Goal: Transaction & Acquisition: Purchase product/service

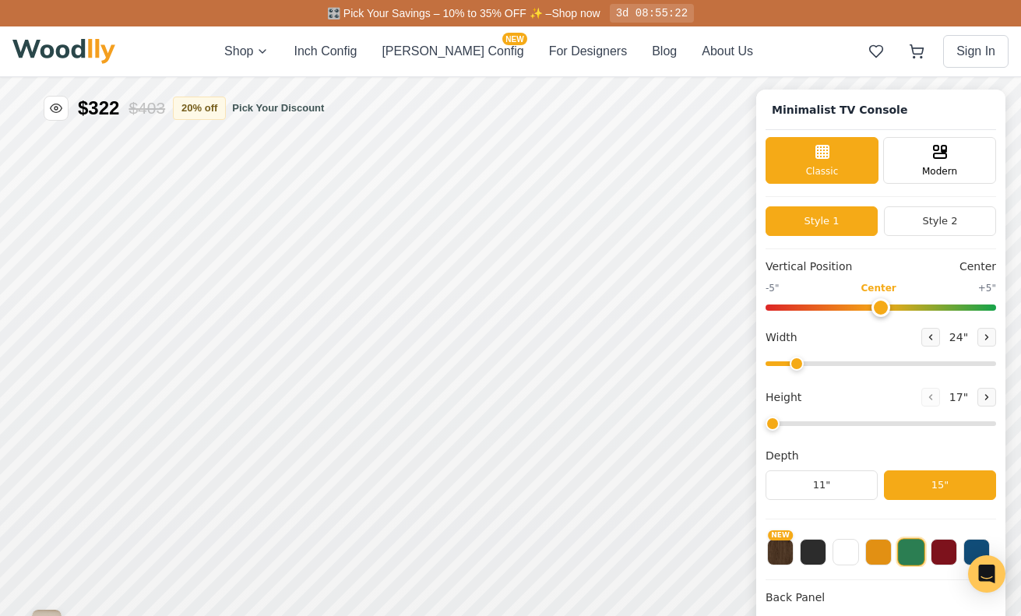
type input "63"
type input "2"
drag, startPoint x: 955, startPoint y: 367, endPoint x: 1014, endPoint y: 367, distance: 58.4
type input "72"
click at [997, 366] on input "range" at bounding box center [881, 364] width 231 height 5
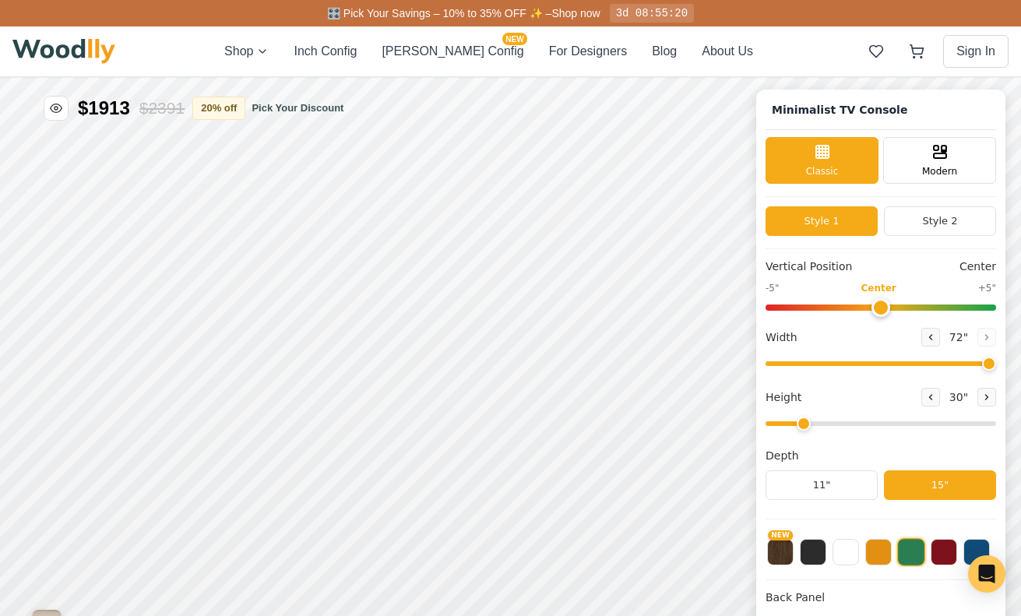
click at [884, 306] on input "range" at bounding box center [881, 308] width 231 height 6
drag, startPoint x: 803, startPoint y: 423, endPoint x: 1015, endPoint y: 431, distance: 212.1
type input "8"
click at [997, 426] on input "range" at bounding box center [881, 424] width 231 height 5
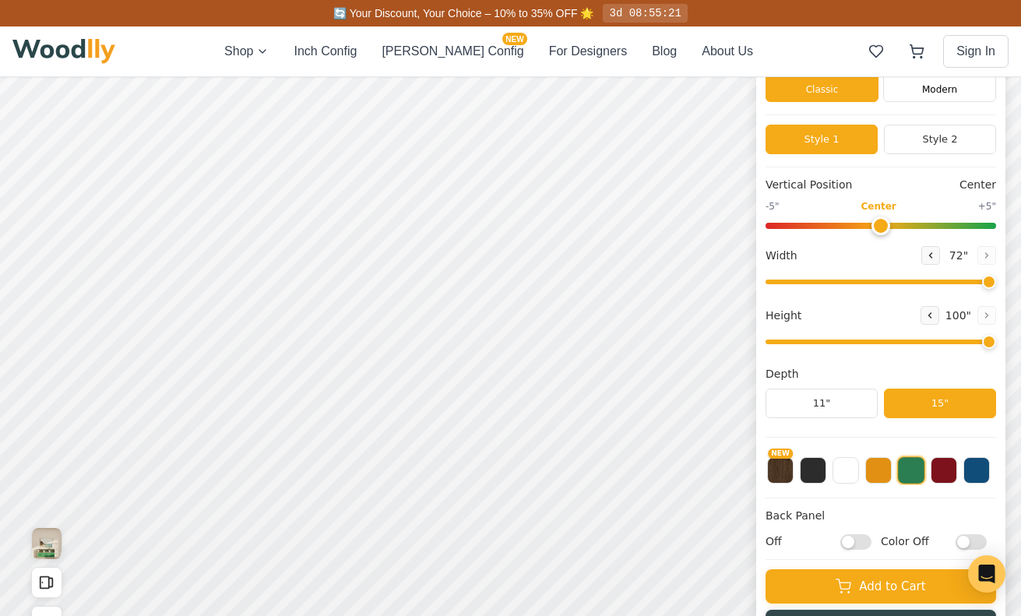
scroll to position [84, 0]
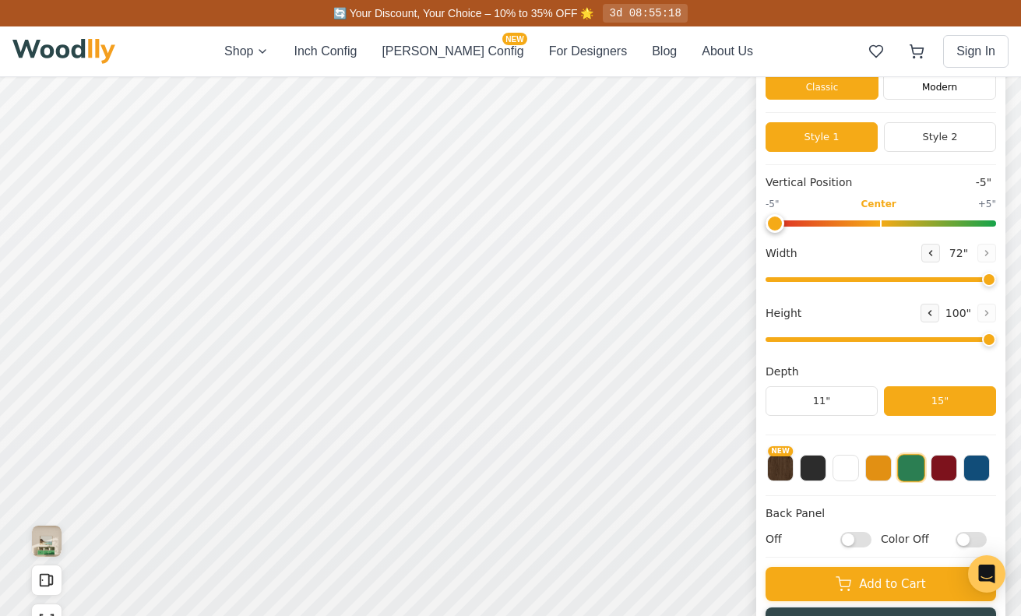
drag, startPoint x: 876, startPoint y: 219, endPoint x: 735, endPoint y: 219, distance: 141.0
click at [766, 220] on input "range" at bounding box center [881, 223] width 231 height 6
click at [912, 145] on button "Style 2" at bounding box center [940, 137] width 112 height 30
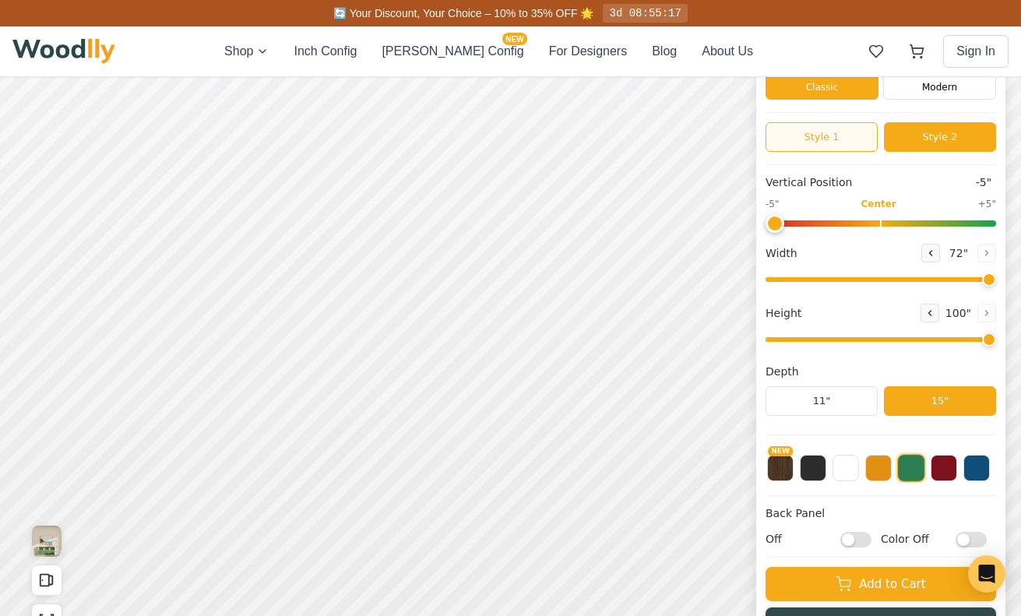
click at [845, 141] on button "Style 1" at bounding box center [822, 137] width 112 height 30
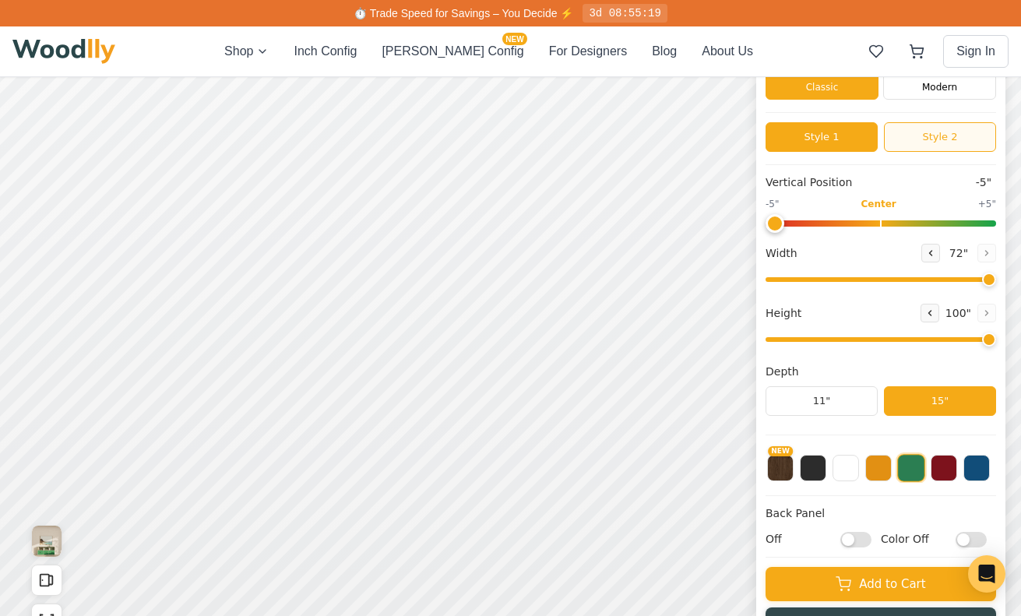
click at [908, 142] on button "Style 2" at bounding box center [940, 137] width 112 height 30
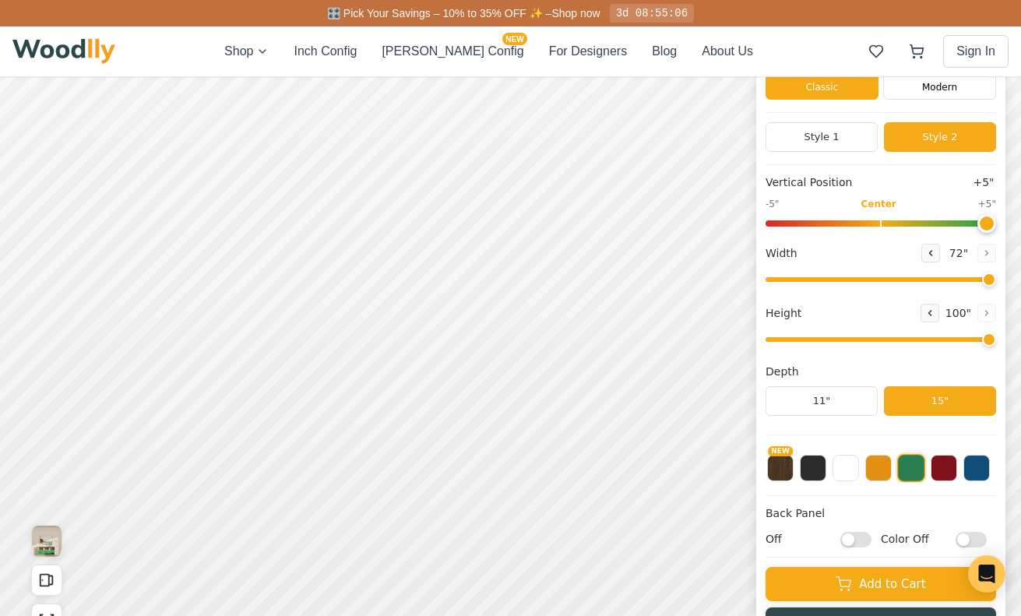
drag, startPoint x: 780, startPoint y: 222, endPoint x: 1005, endPoint y: 230, distance: 225.3
click at [997, 227] on input "range" at bounding box center [881, 223] width 231 height 6
click at [852, 144] on button "Style 1" at bounding box center [822, 137] width 112 height 30
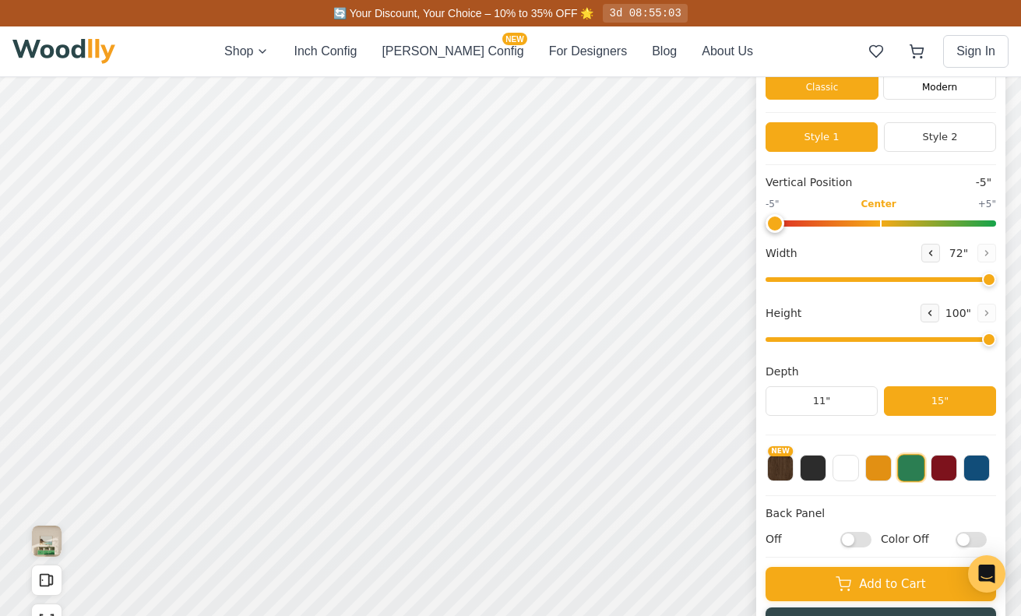
drag, startPoint x: 974, startPoint y: 224, endPoint x: 776, endPoint y: 223, distance: 197.9
click at [776, 223] on input "range" at bounding box center [881, 223] width 231 height 6
click at [934, 145] on button "Style 2" at bounding box center [940, 137] width 112 height 30
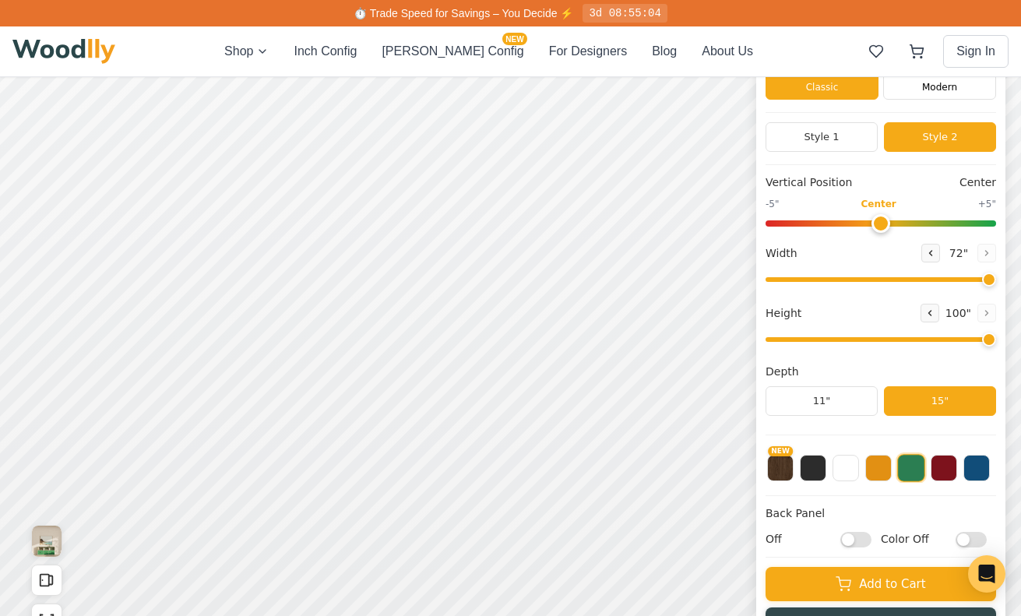
drag, startPoint x: 781, startPoint y: 219, endPoint x: 880, endPoint y: 223, distance: 99.0
type input "0"
click at [880, 223] on input "range" at bounding box center [881, 223] width 231 height 6
click at [617, 402] on icon at bounding box center [614, 402] width 19 height 19
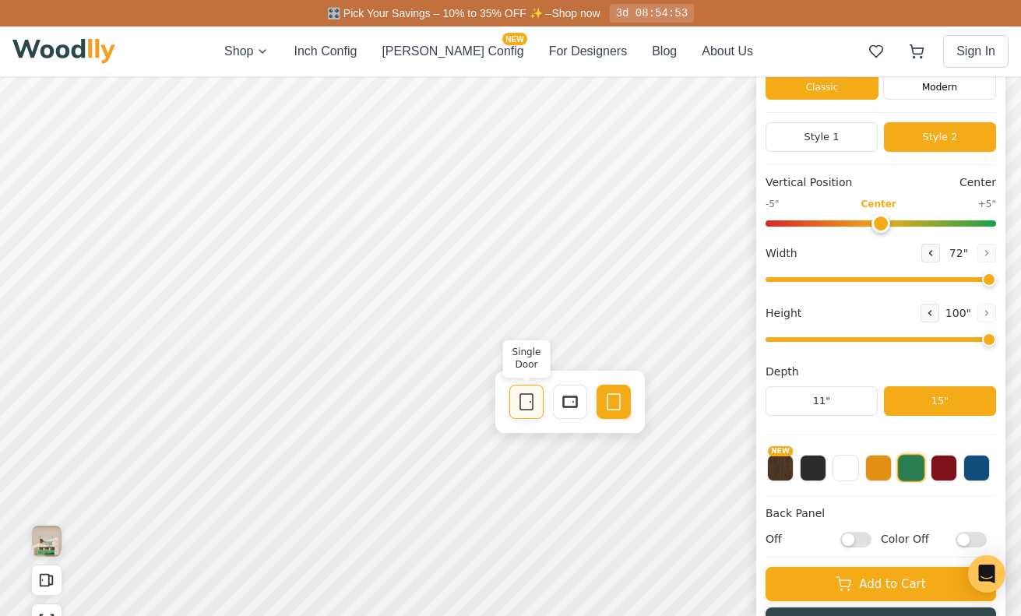
click at [538, 400] on div "Single Door" at bounding box center [527, 402] width 34 height 34
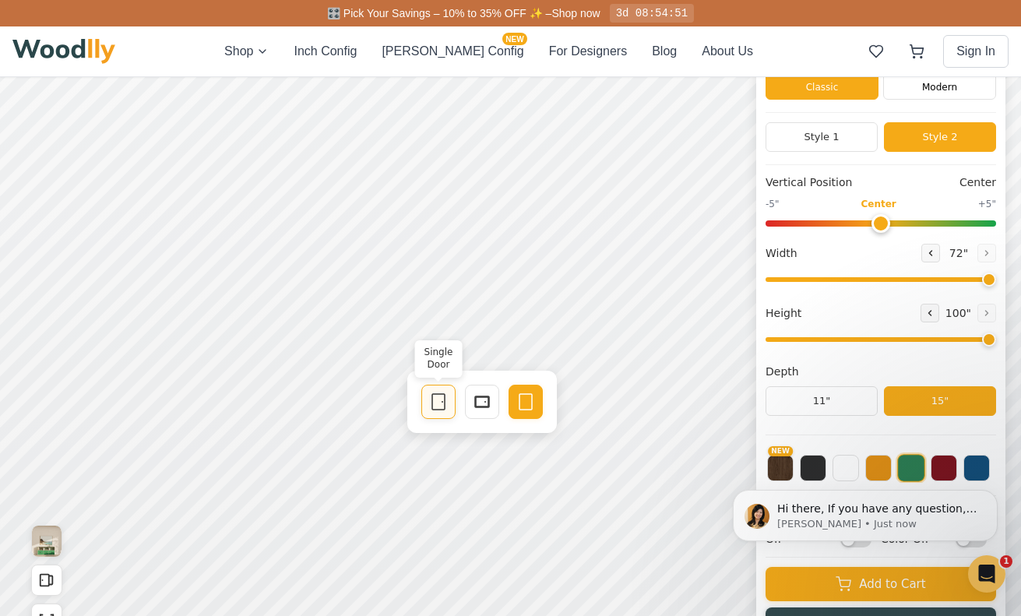
scroll to position [0, 0]
click at [422, 404] on div "Single Door" at bounding box center [439, 402] width 34 height 34
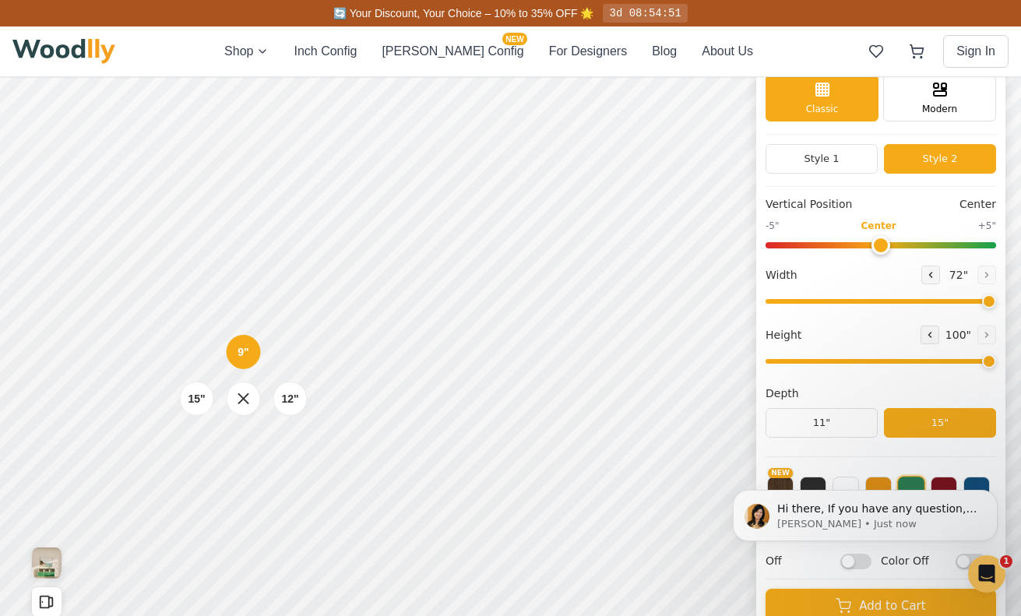
scroll to position [172, 0]
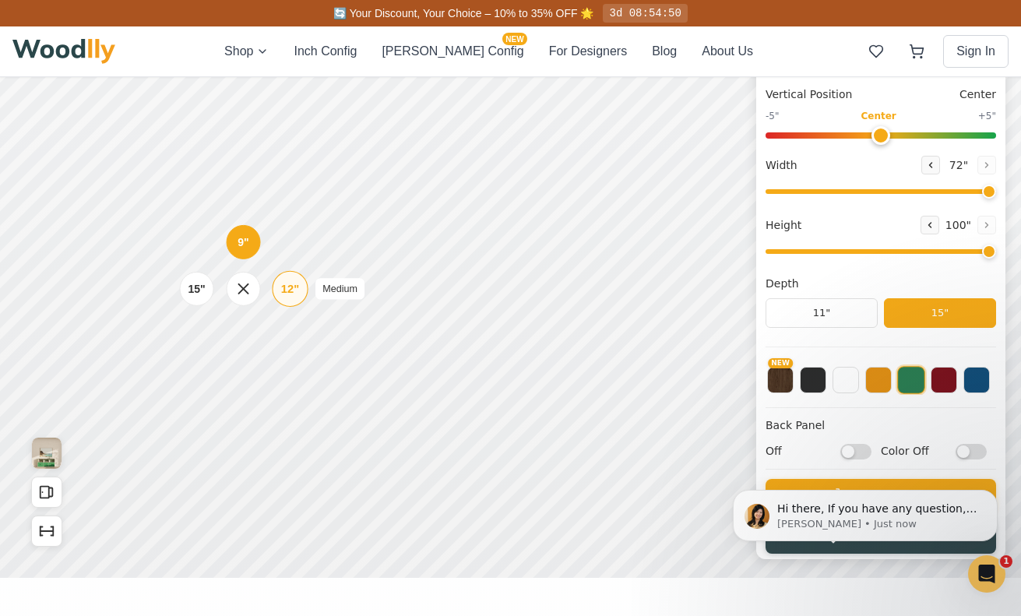
click at [283, 295] on div "12"" at bounding box center [290, 288] width 18 height 17
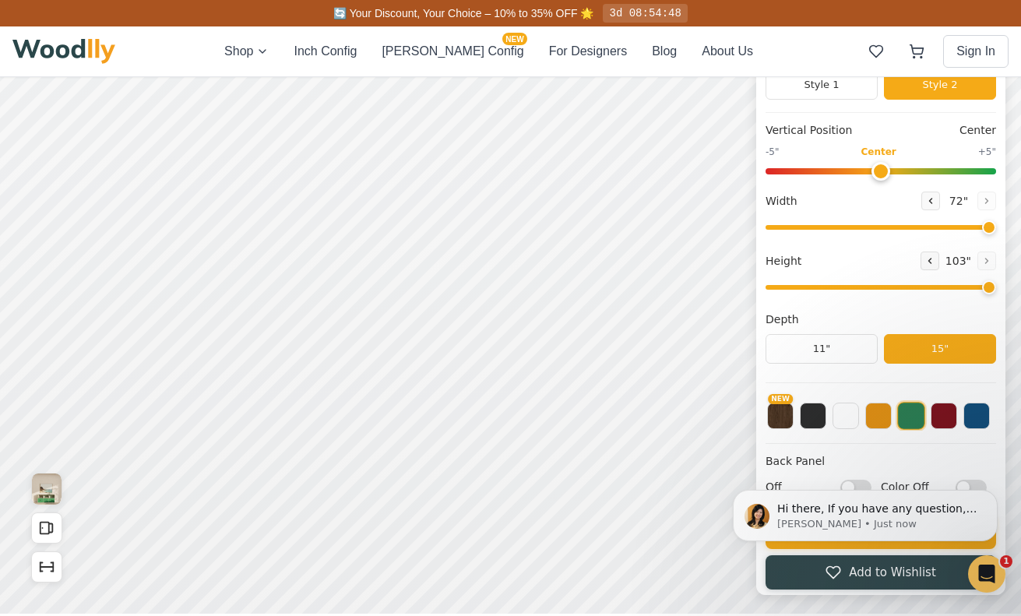
scroll to position [135, 0]
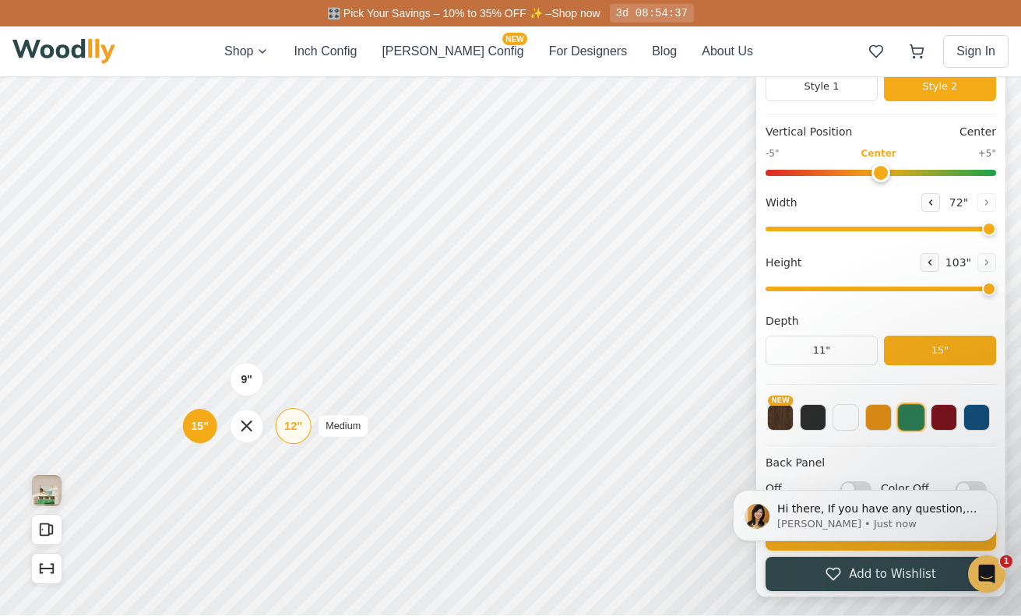
click at [302, 434] on div "12" Medium" at bounding box center [294, 426] width 36 height 36
click at [204, 422] on div "15"" at bounding box center [198, 429] width 18 height 17
click at [189, 379] on div "15" Standard" at bounding box center [200, 373] width 36 height 36
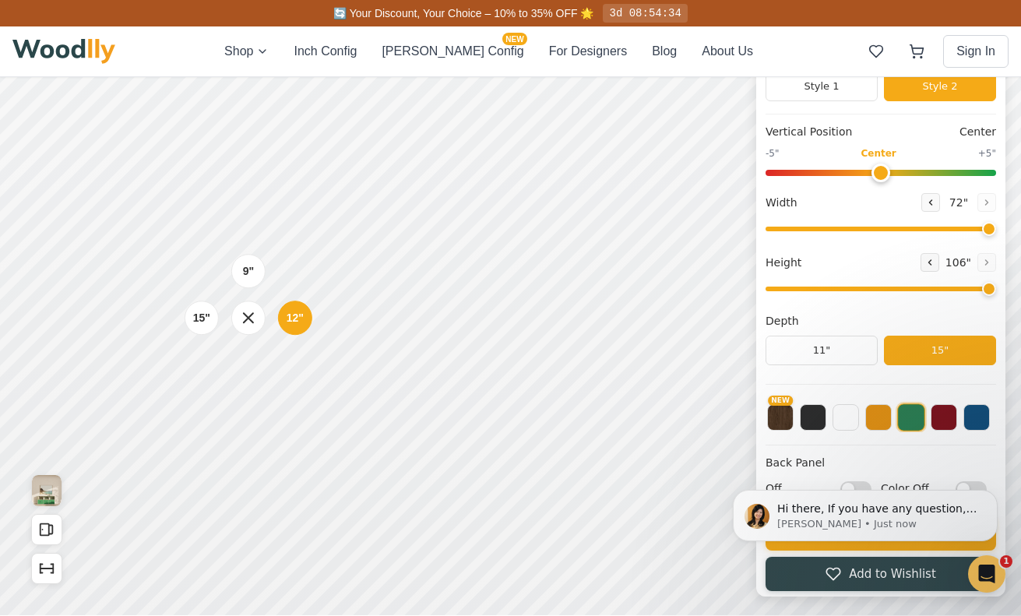
click at [249, 277] on div "9"" at bounding box center [248, 271] width 11 height 16
click at [253, 233] on div "9" Compact" at bounding box center [246, 231] width 36 height 36
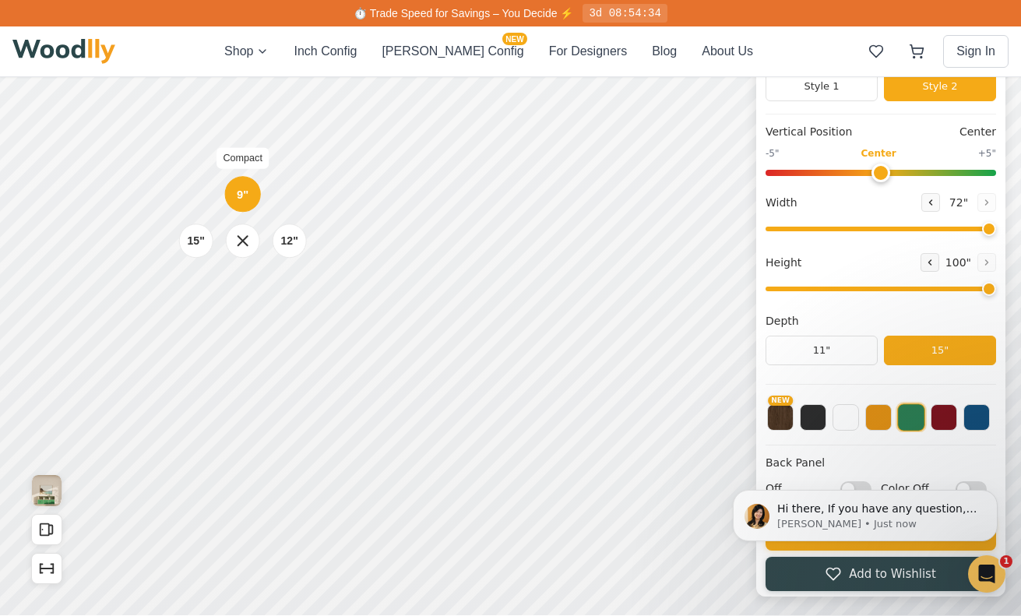
click at [249, 200] on div "9" Compact" at bounding box center [243, 194] width 36 height 36
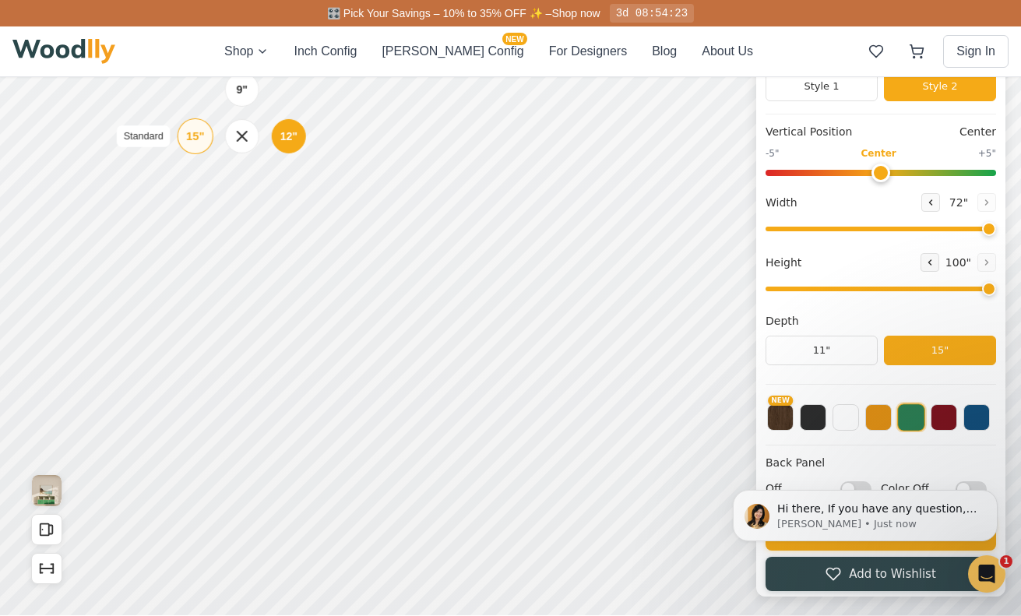
click at [180, 141] on div "15" Standard" at bounding box center [196, 136] width 36 height 36
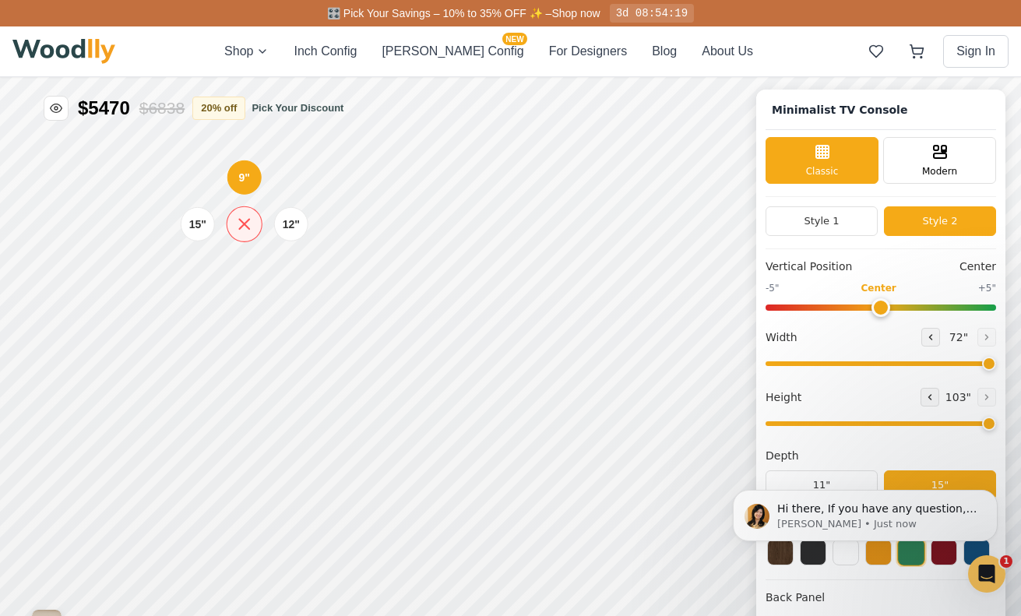
click at [241, 225] on icon at bounding box center [244, 223] width 19 height 19
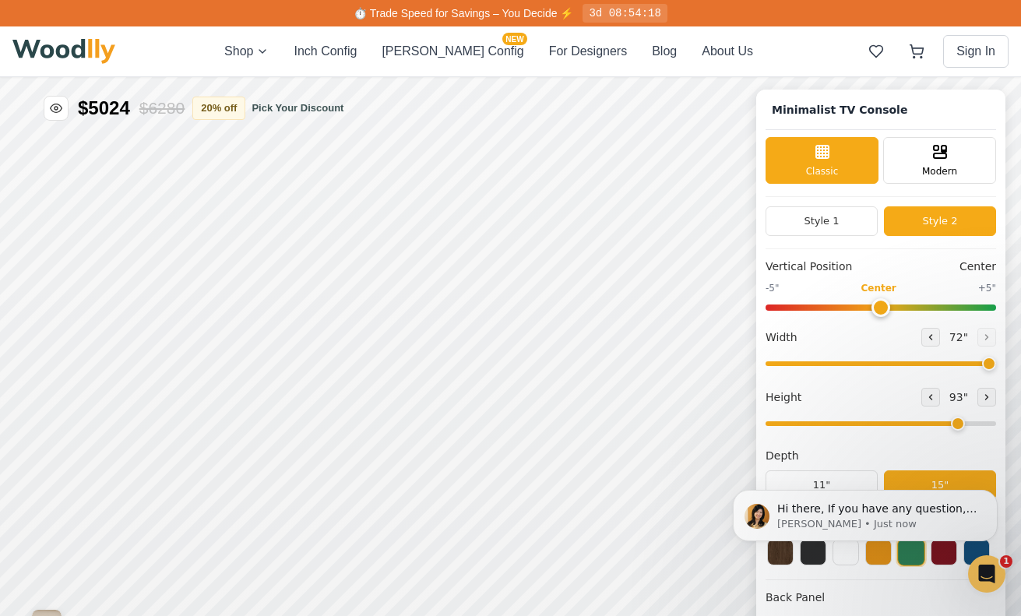
drag, startPoint x: 981, startPoint y: 425, endPoint x: 965, endPoint y: 428, distance: 15.9
type input "7"
click at [965, 426] on input "range" at bounding box center [881, 424] width 231 height 5
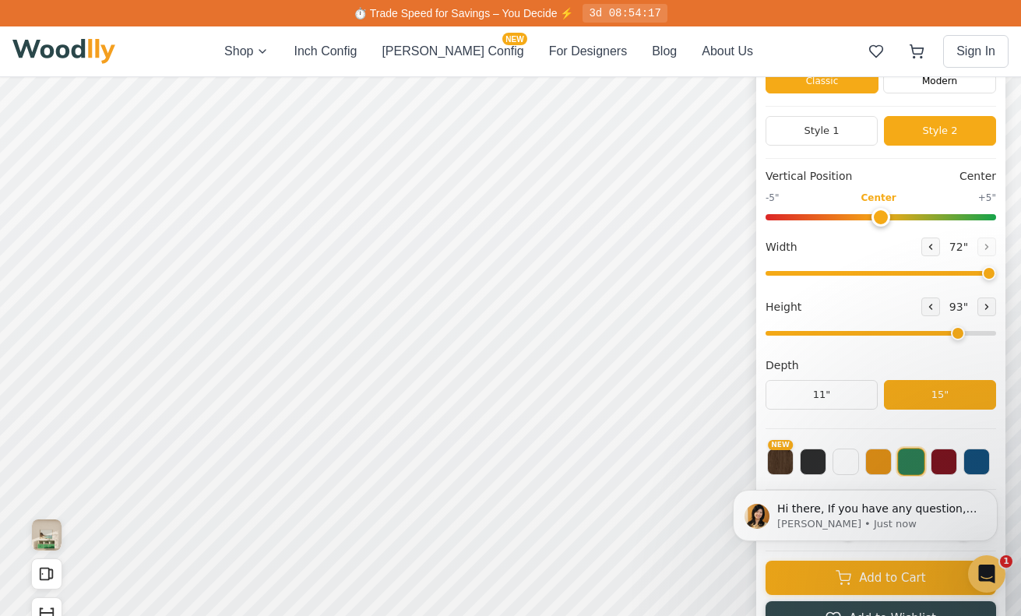
scroll to position [93, 0]
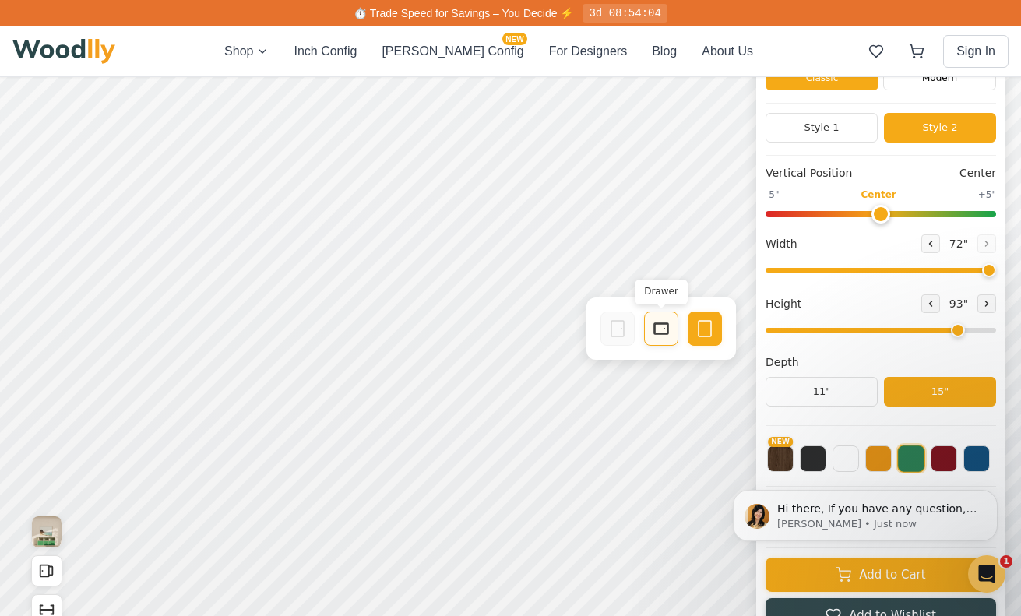
click at [659, 330] on icon at bounding box center [661, 328] width 19 height 19
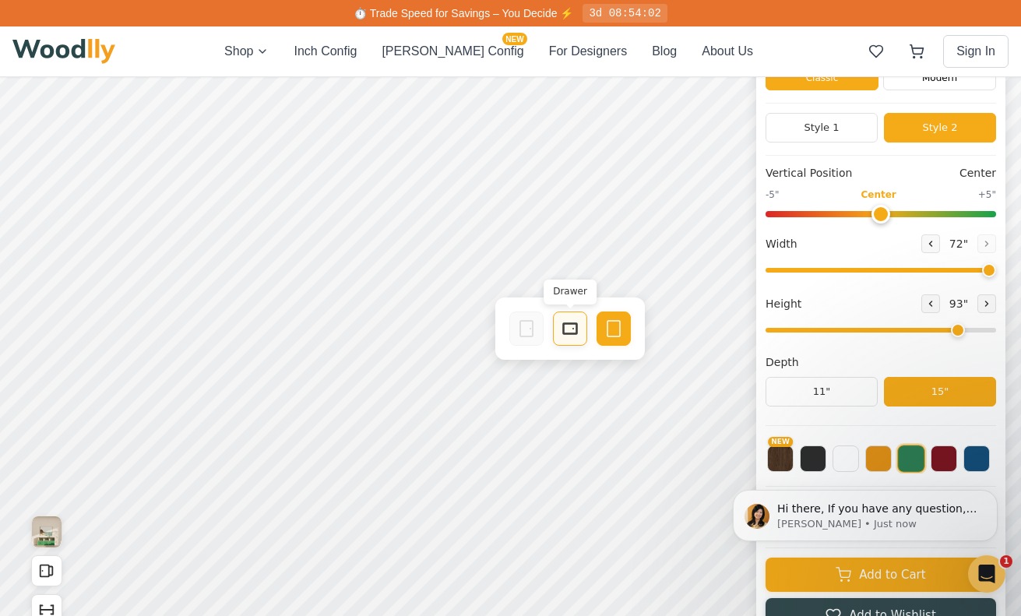
click at [566, 326] on icon at bounding box center [570, 328] width 19 height 19
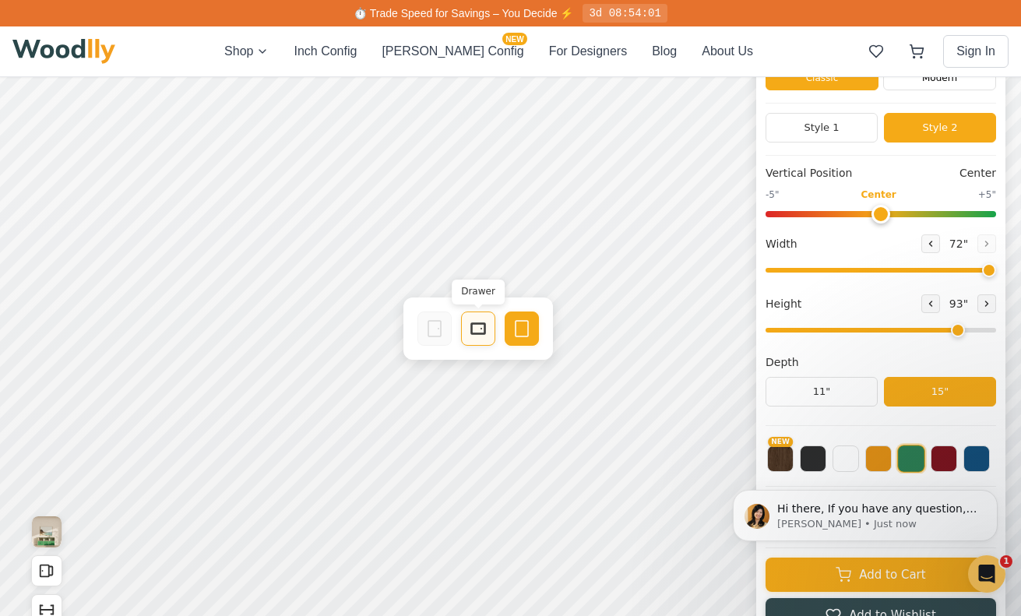
click at [471, 330] on rect at bounding box center [478, 328] width 14 height 11
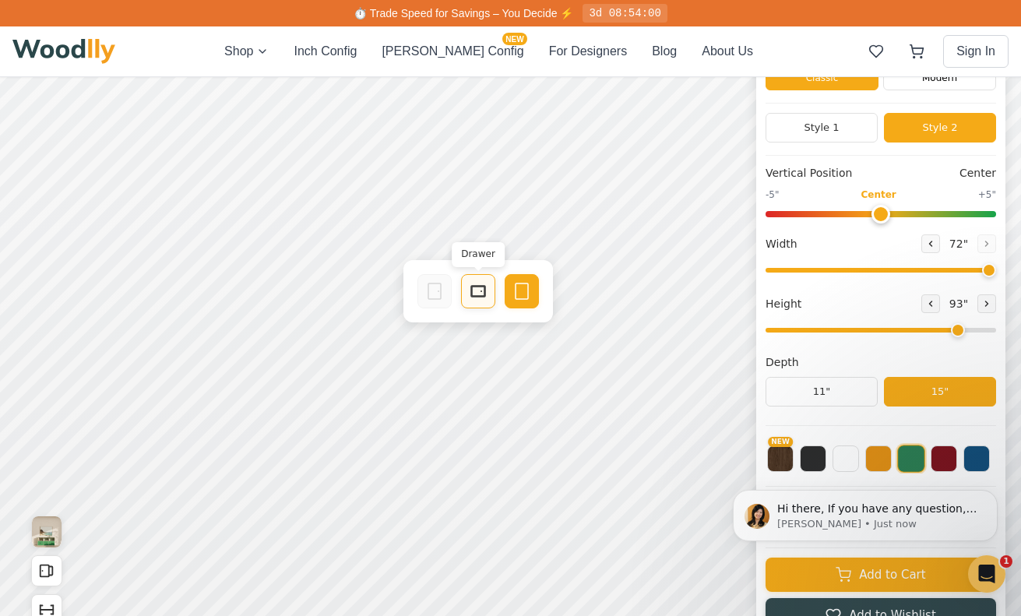
click at [473, 288] on icon at bounding box center [478, 291] width 19 height 19
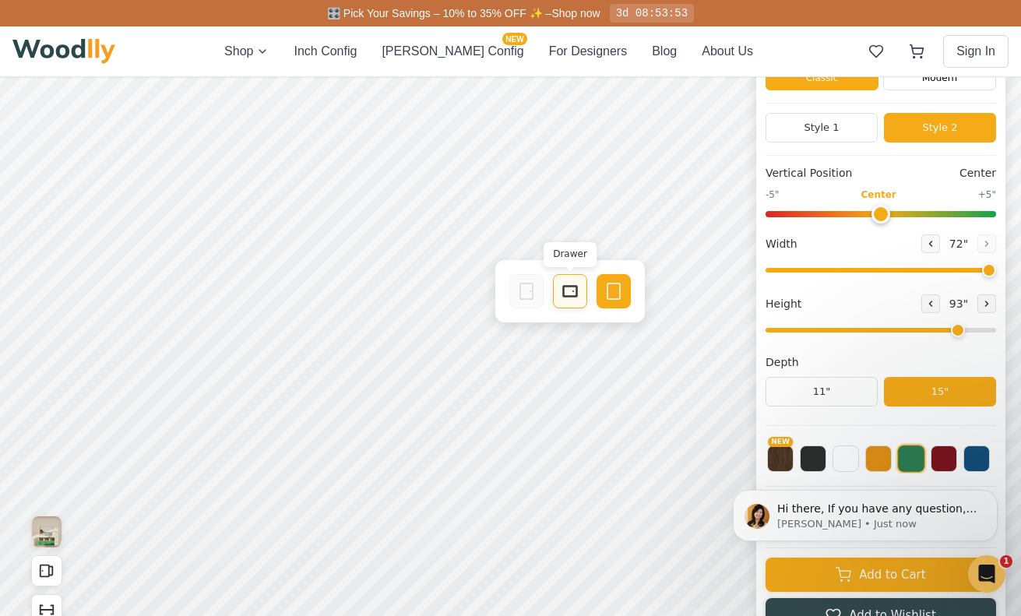
click at [562, 287] on icon at bounding box center [570, 291] width 19 height 19
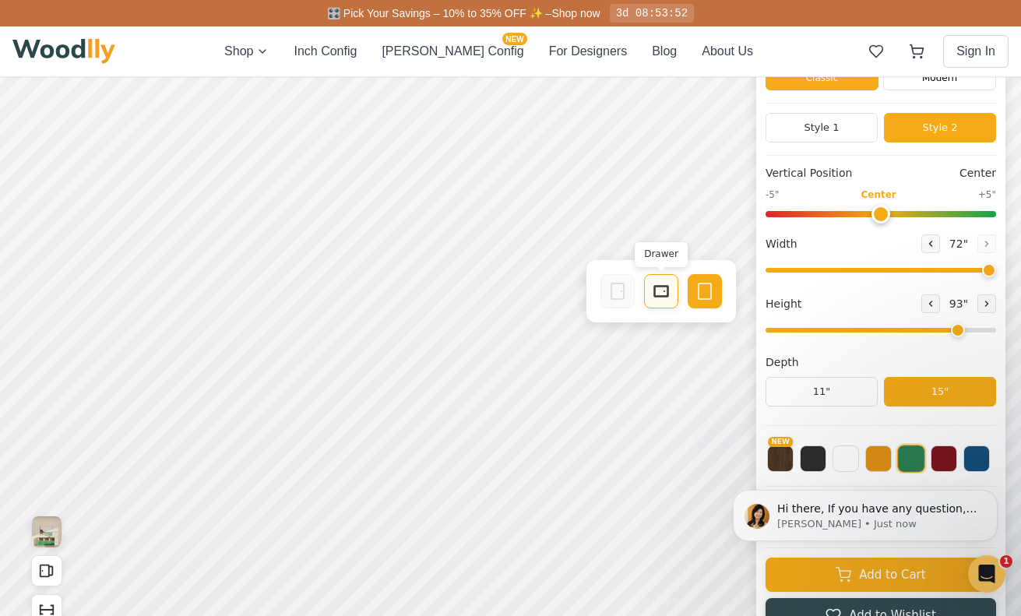
click at [671, 292] on div "Drawer" at bounding box center [661, 291] width 34 height 34
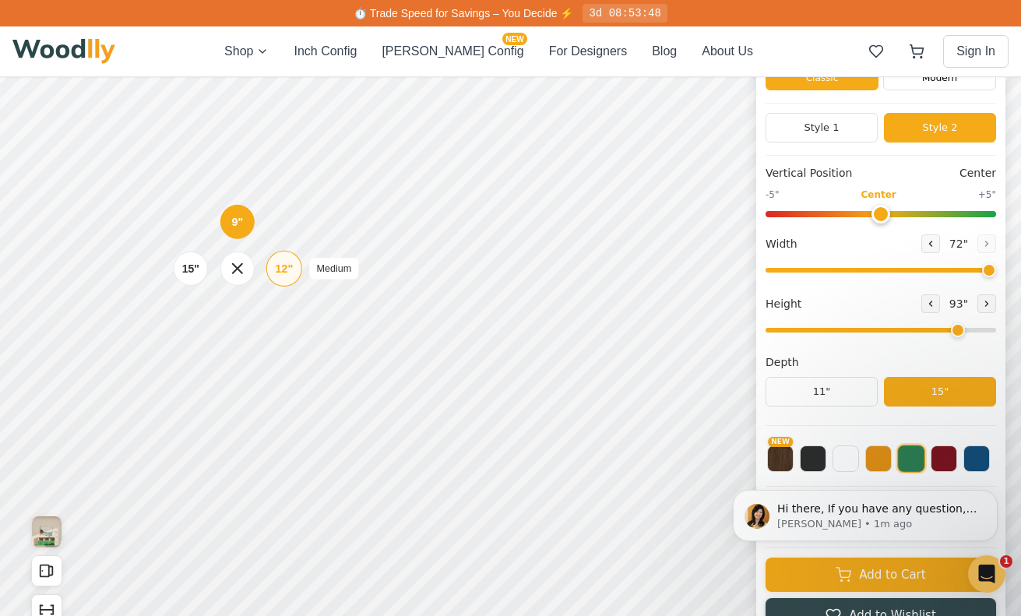
click at [272, 267] on div "12" Medium" at bounding box center [284, 269] width 36 height 36
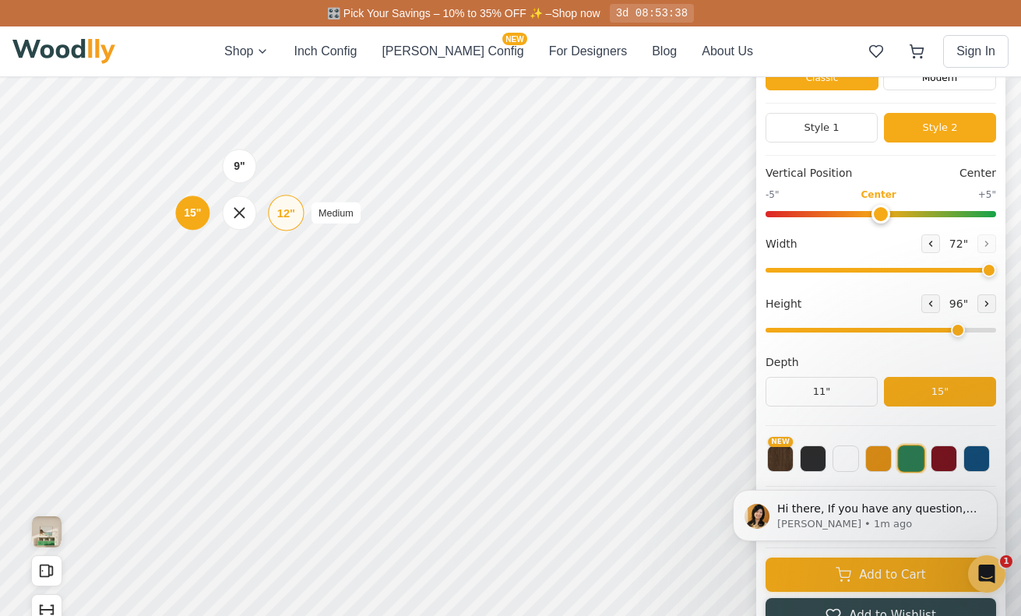
click at [275, 216] on div "12" Medium" at bounding box center [286, 213] width 36 height 36
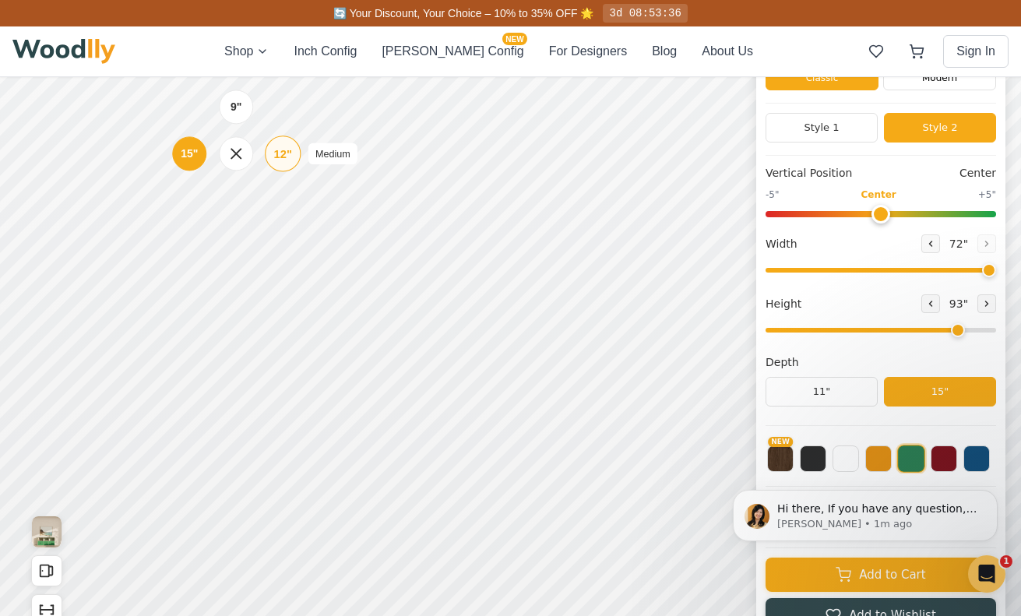
click at [274, 156] on div "12"" at bounding box center [283, 153] width 18 height 17
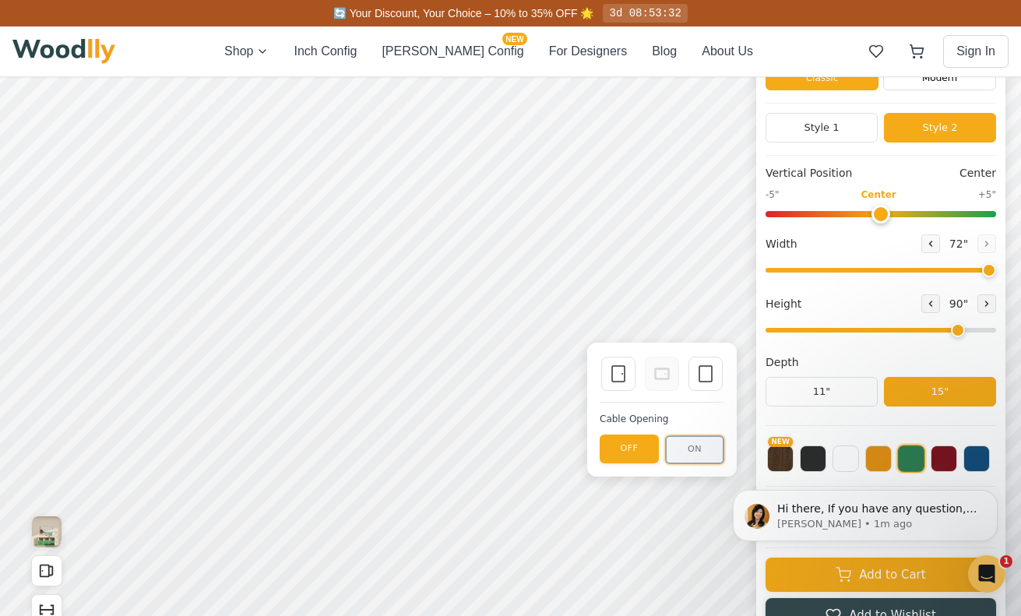
click at [690, 456] on button "ON" at bounding box center [694, 450] width 59 height 29
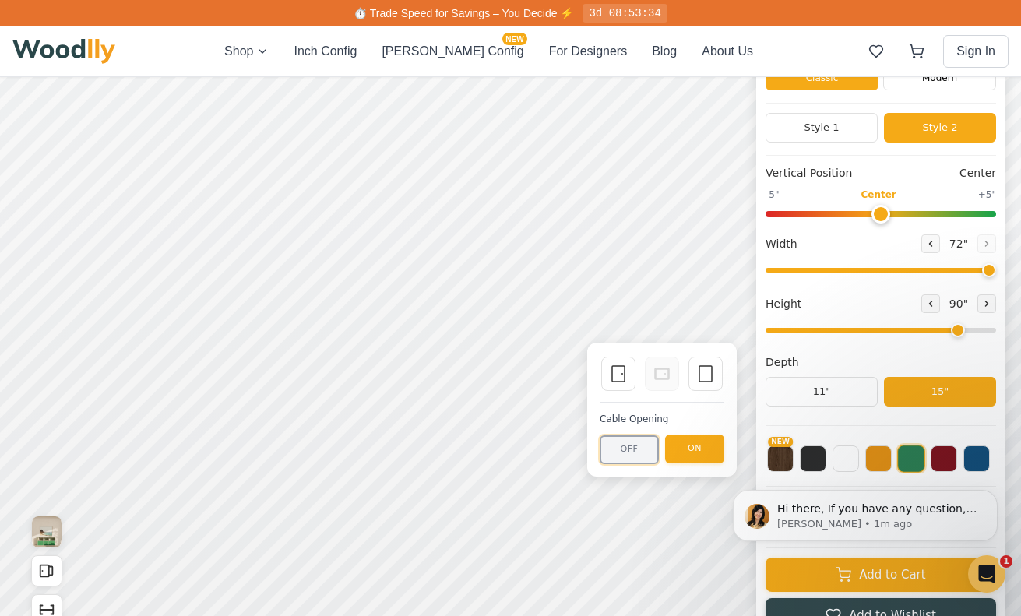
click at [638, 447] on button "OFF" at bounding box center [629, 450] width 59 height 29
click at [699, 377] on icon at bounding box center [706, 374] width 19 height 19
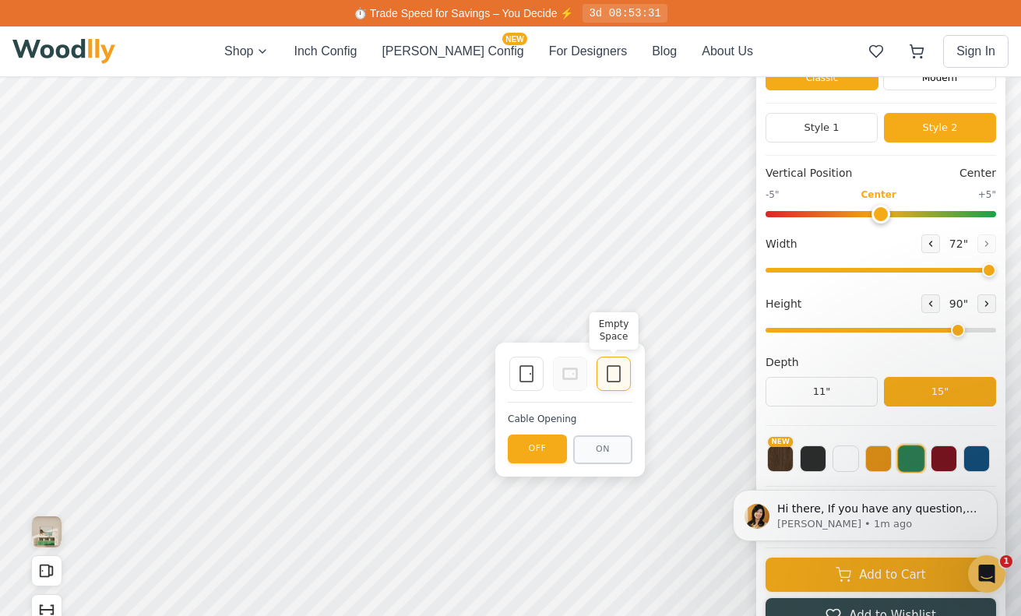
click at [601, 371] on div "Empty Space" at bounding box center [614, 374] width 34 height 34
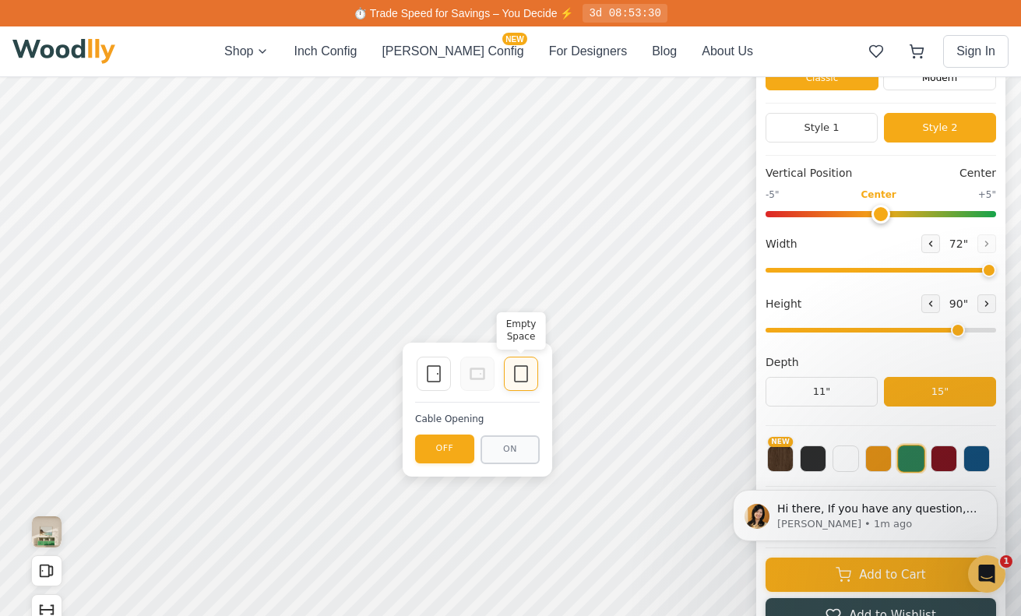
click at [510, 377] on div "Empty Space" at bounding box center [521, 374] width 34 height 34
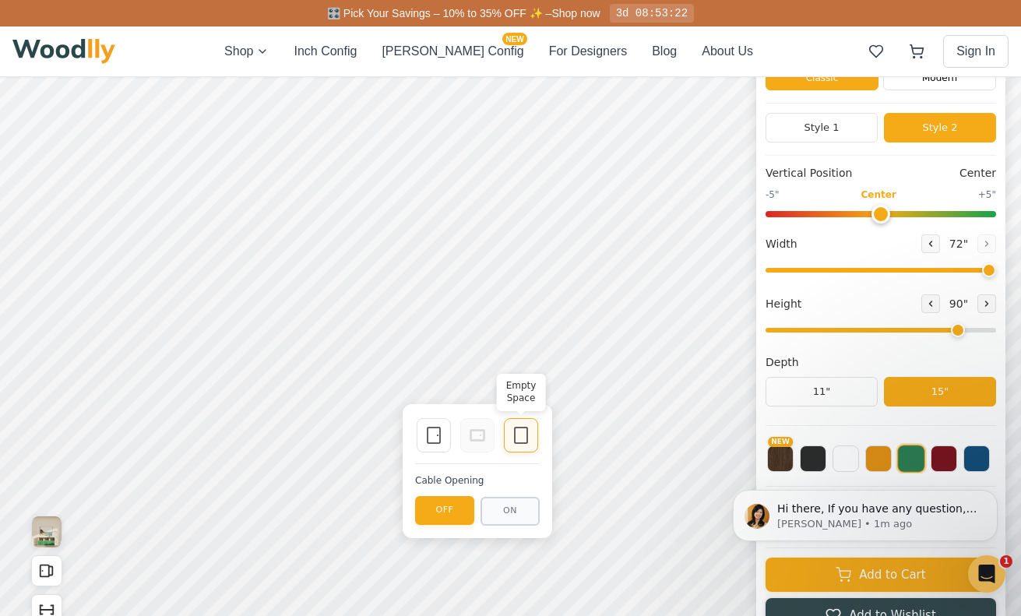
click at [506, 444] on div "Empty Space" at bounding box center [521, 435] width 34 height 34
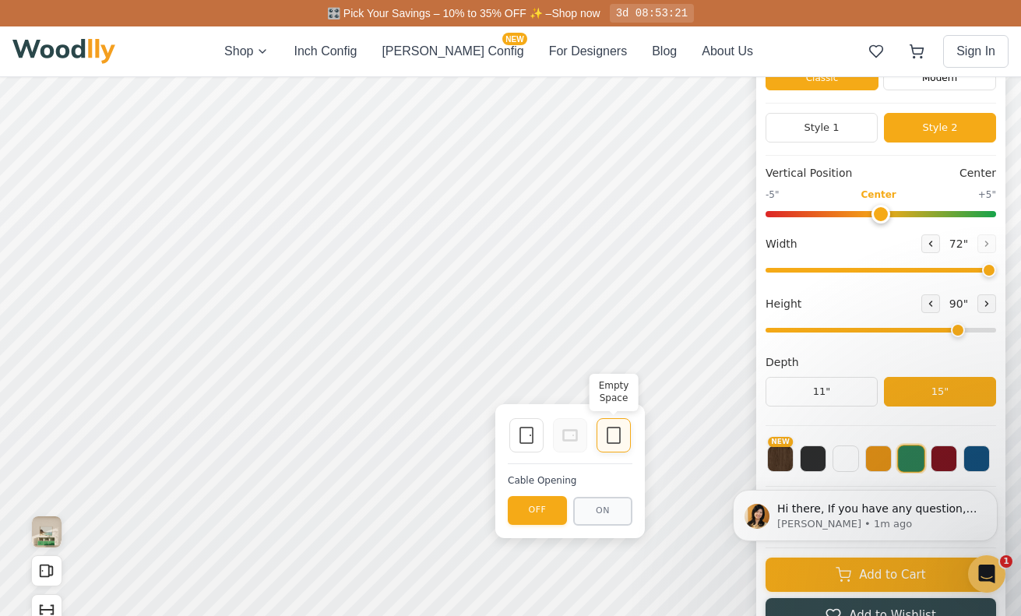
click at [602, 445] on div "Empty Space" at bounding box center [614, 435] width 34 height 34
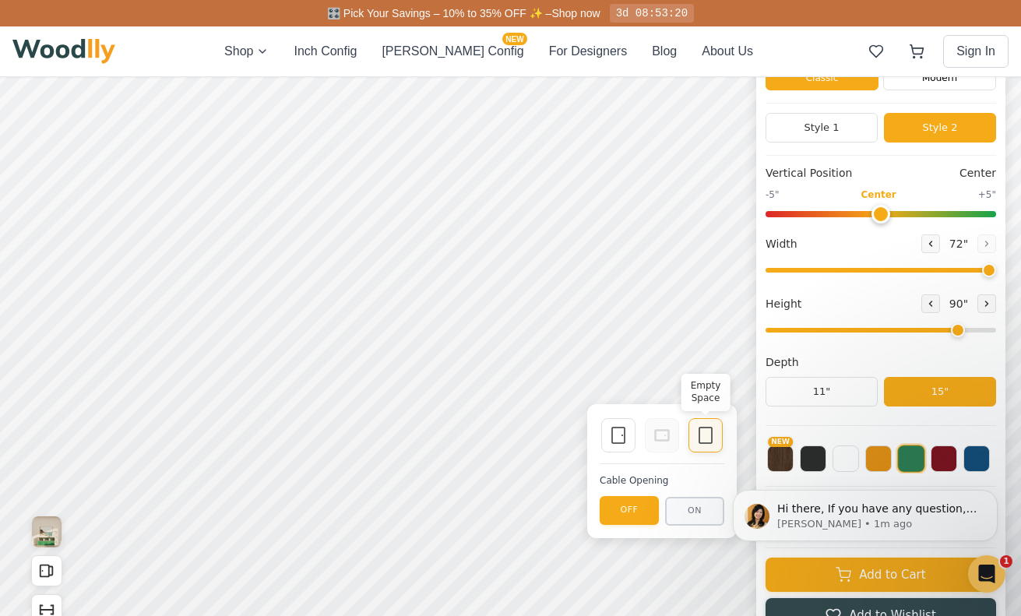
click at [702, 447] on div "Empty Space" at bounding box center [706, 435] width 34 height 34
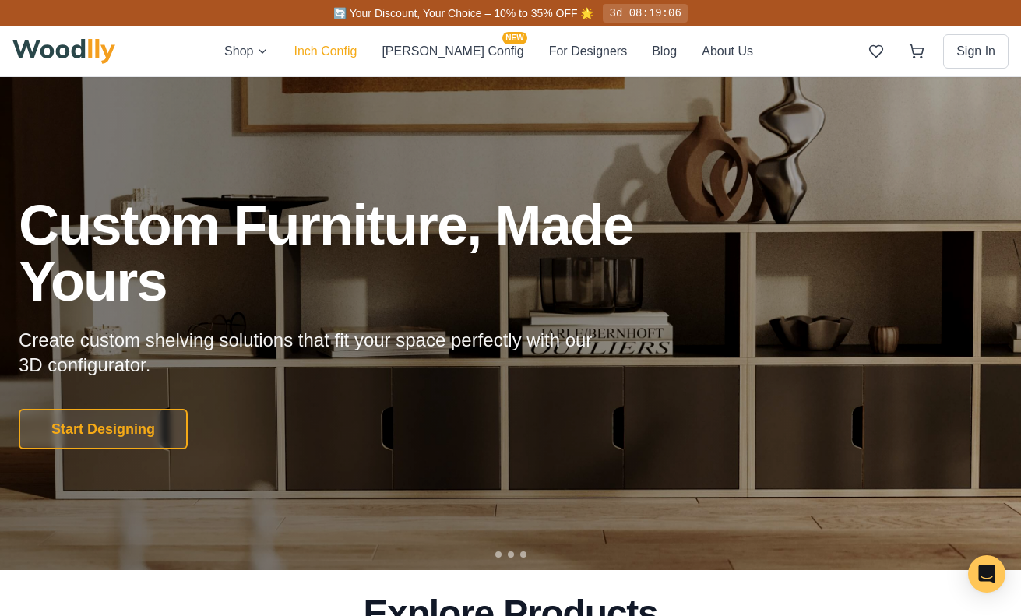
click at [351, 50] on button "Inch Config" at bounding box center [325, 51] width 63 height 20
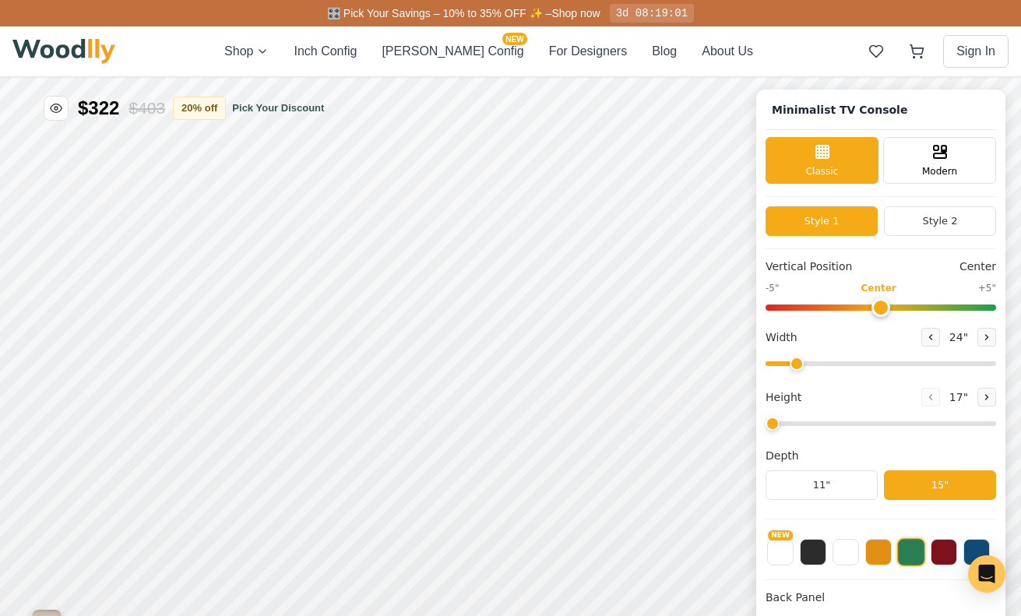
type input "63"
type input "2"
drag, startPoint x: 947, startPoint y: 366, endPoint x: 937, endPoint y: 365, distance: 9.5
type input "60"
click at [937, 365] on input "range" at bounding box center [881, 364] width 231 height 5
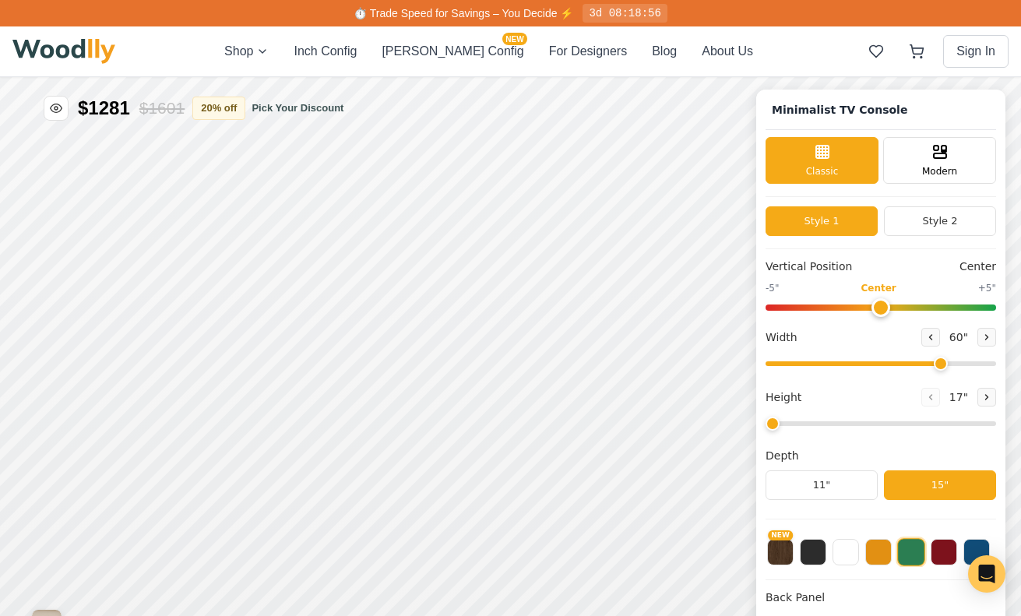
drag, startPoint x: 797, startPoint y: 423, endPoint x: 753, endPoint y: 424, distance: 44.4
type input "1"
click at [766, 424] on input "range" at bounding box center [881, 424] width 231 height 5
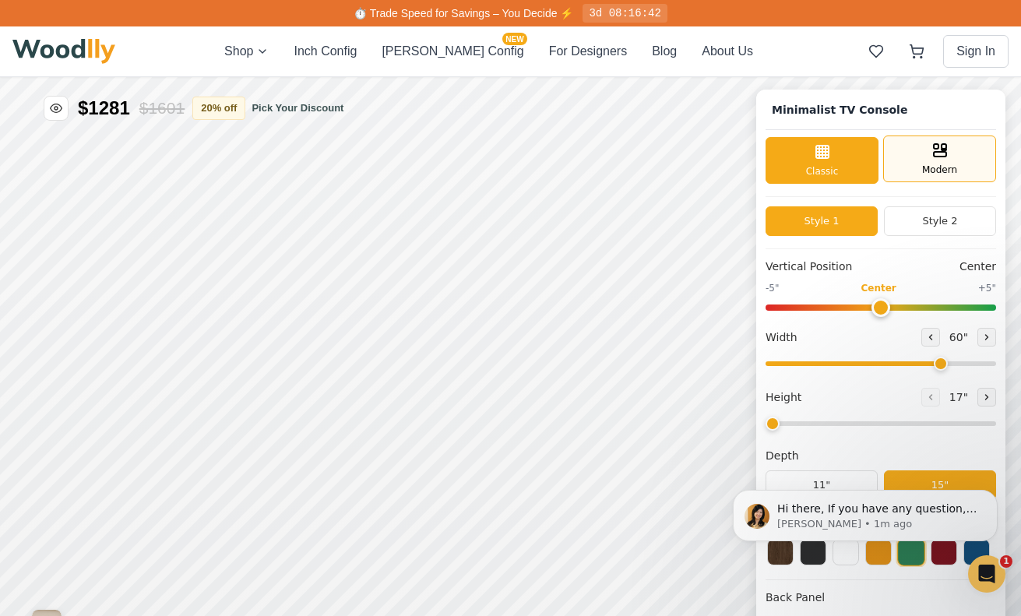
click at [914, 168] on div "Modern" at bounding box center [940, 159] width 113 height 47
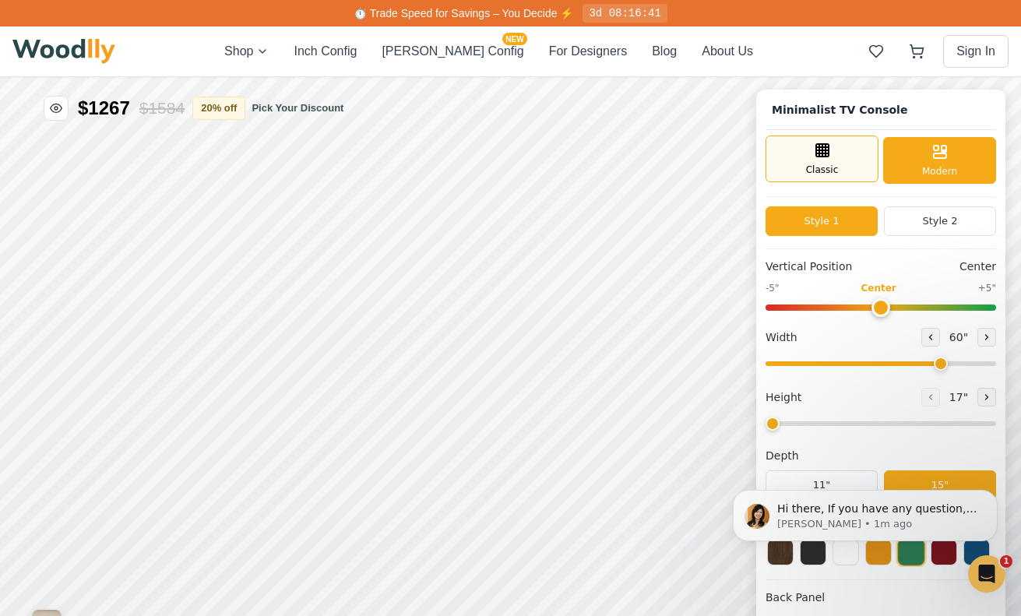
click at [852, 161] on div "Classic" at bounding box center [822, 159] width 113 height 47
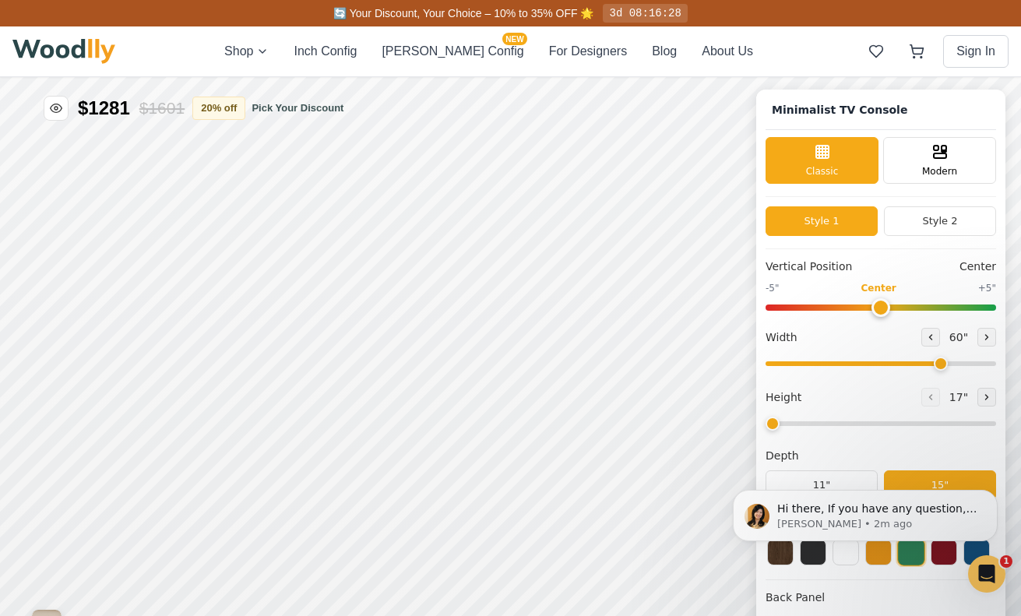
click at [771, 551] on body "Hi there, If you have any question, we are right here for you. 😊 Anna • 2m ago" at bounding box center [865, 516] width 299 height 104
click at [774, 554] on body "Hi there, If you have any question, we are right here for you. 😊 Anna • 2m ago" at bounding box center [865, 516] width 299 height 104
click at [774, 557] on body "Hi there, If you have any question, we are right here for you. 😊 Anna • 2m ago" at bounding box center [865, 516] width 299 height 104
click at [924, 455] on div "Hi there, If you have any question, we are right here for you. 😊 Anna • 2m ago" at bounding box center [865, 444] width 287 height 195
click at [993, 499] on button "Dismiss notification" at bounding box center [993, 495] width 20 height 20
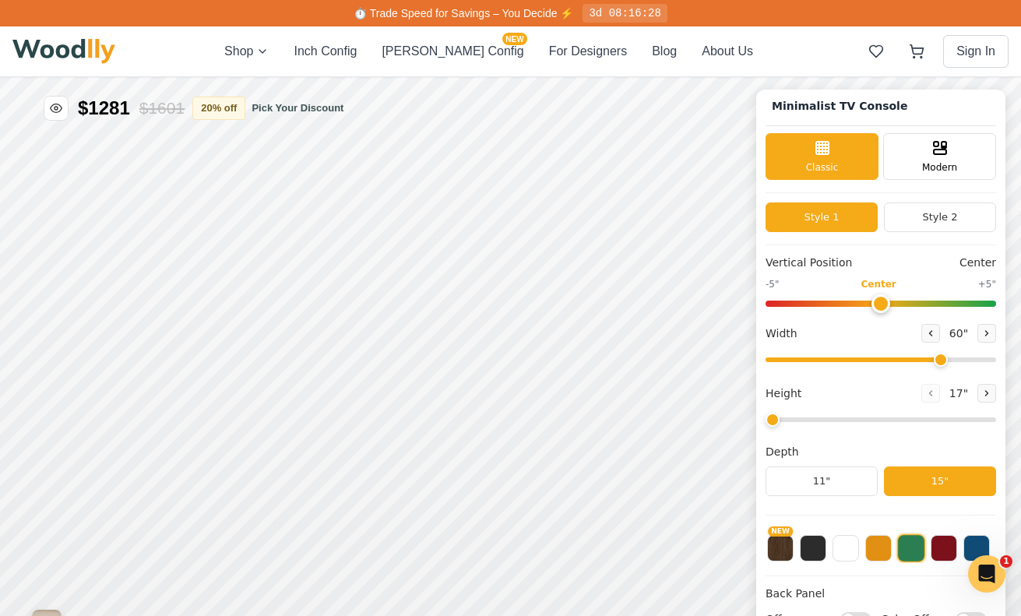
scroll to position [5, 0]
click at [785, 551] on button "NEW" at bounding box center [780, 547] width 26 height 26
click at [846, 552] on button at bounding box center [846, 547] width 26 height 26
click at [816, 549] on button at bounding box center [813, 547] width 26 height 26
click at [990, 545] on div "NEW" at bounding box center [881, 543] width 231 height 39
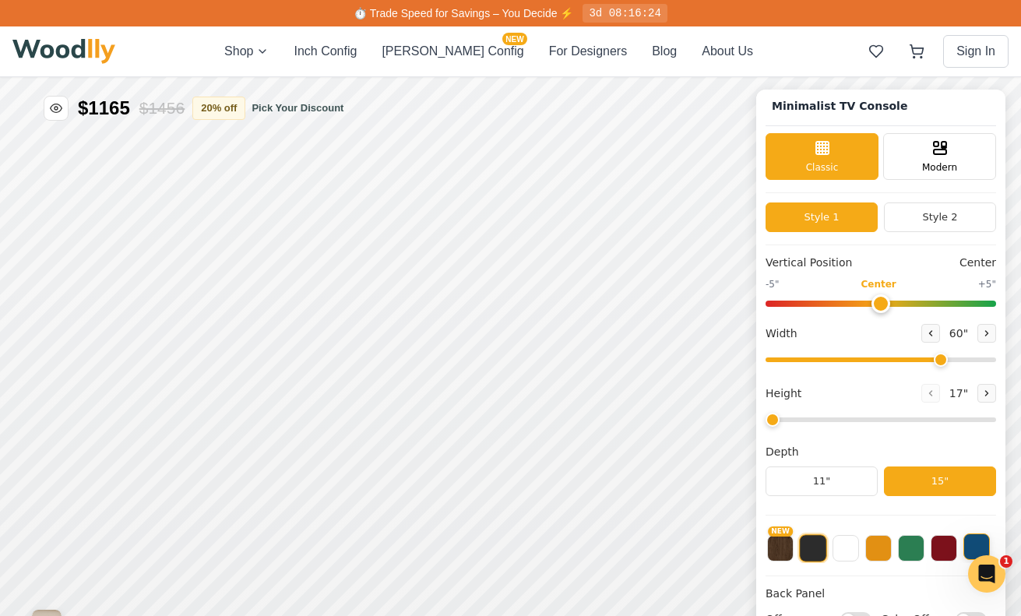
click at [977, 549] on button at bounding box center [977, 547] width 26 height 26
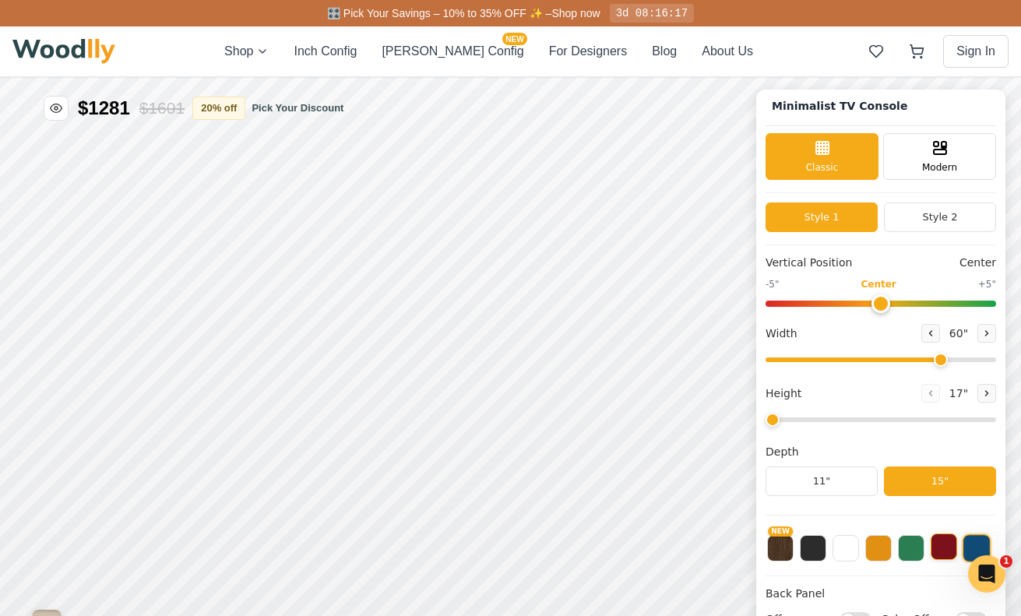
click at [953, 552] on button at bounding box center [944, 547] width 26 height 26
click at [919, 556] on button at bounding box center [911, 547] width 26 height 26
click at [887, 555] on button at bounding box center [879, 547] width 26 height 26
click at [845, 554] on button at bounding box center [846, 547] width 26 height 26
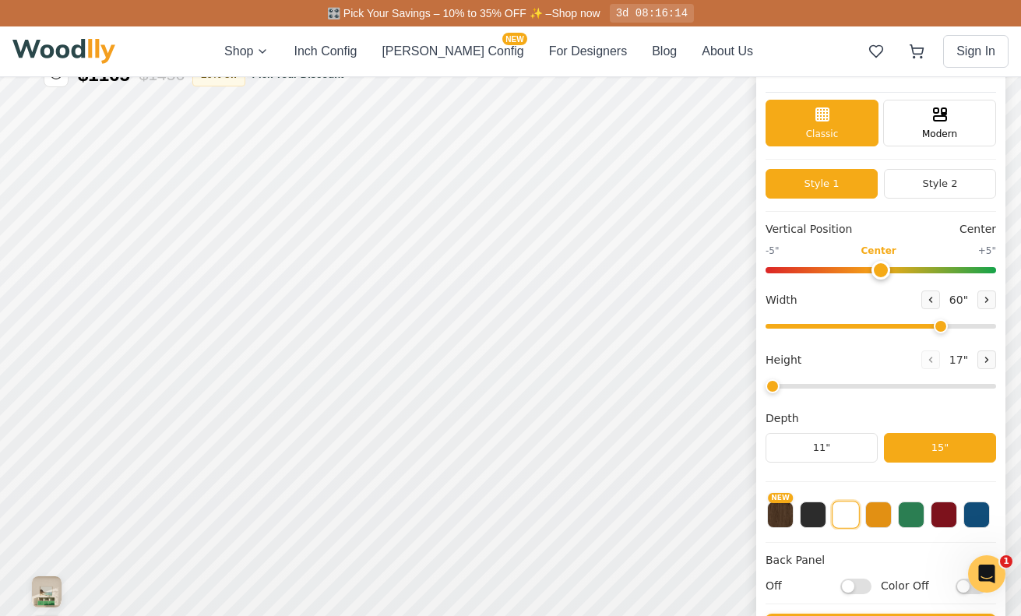
scroll to position [32, 0]
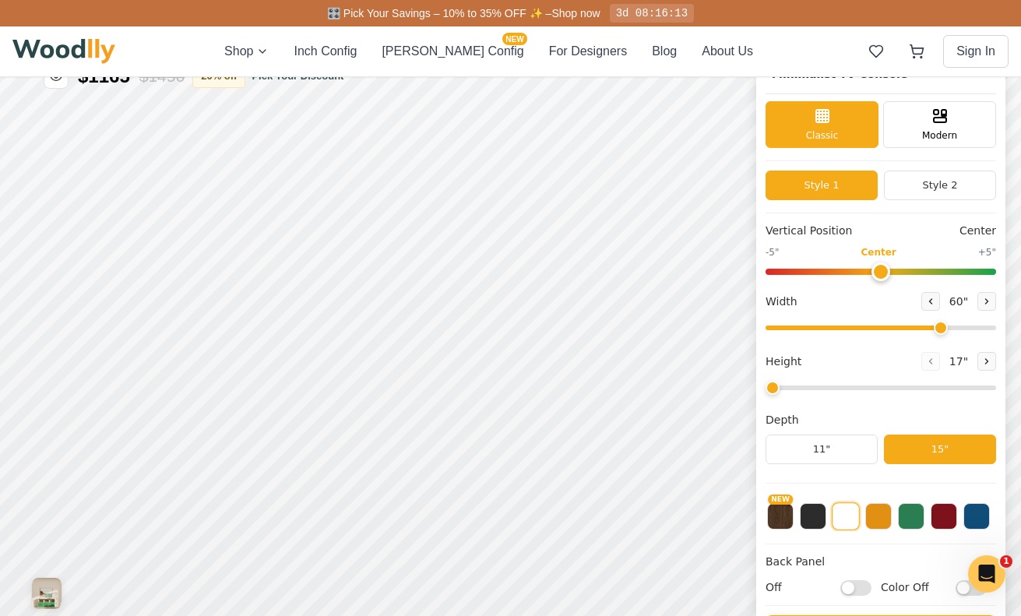
click at [852, 585] on input "Off" at bounding box center [856, 588] width 31 height 16
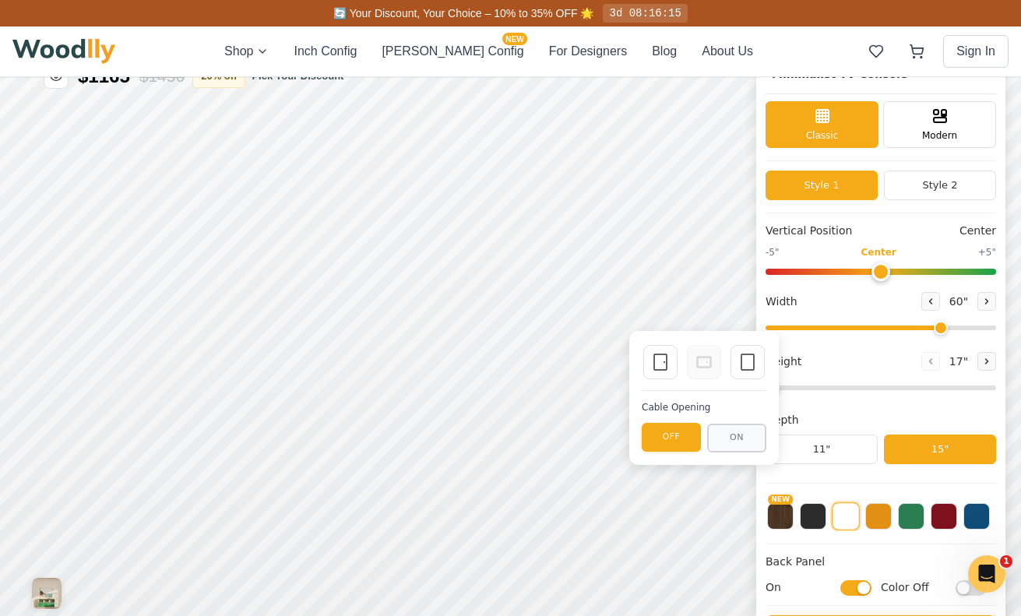
click at [862, 598] on div "Back Panel On Color Off" at bounding box center [881, 580] width 231 height 52
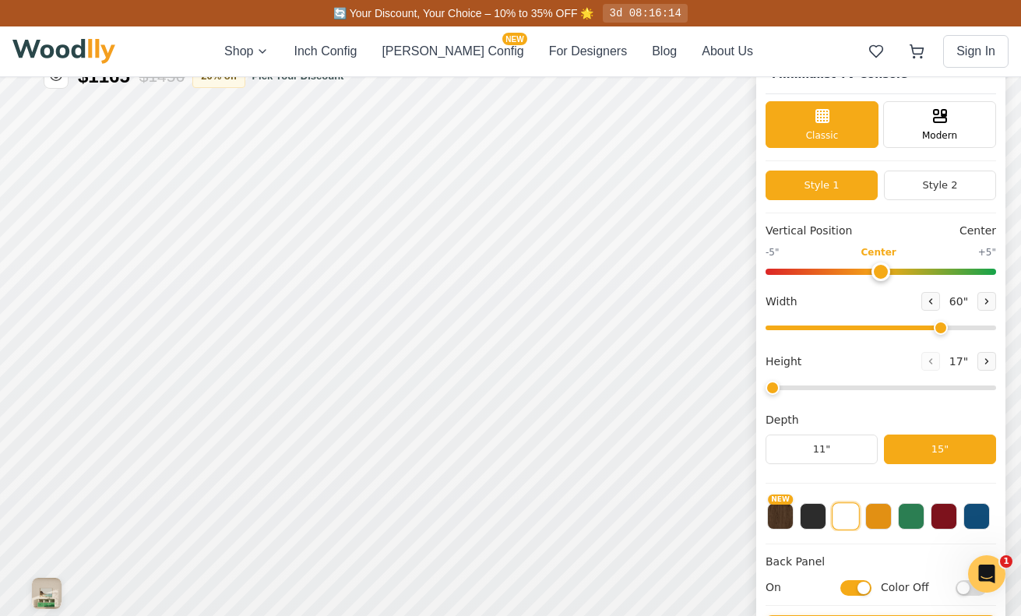
click at [859, 586] on input "On" at bounding box center [856, 588] width 31 height 16
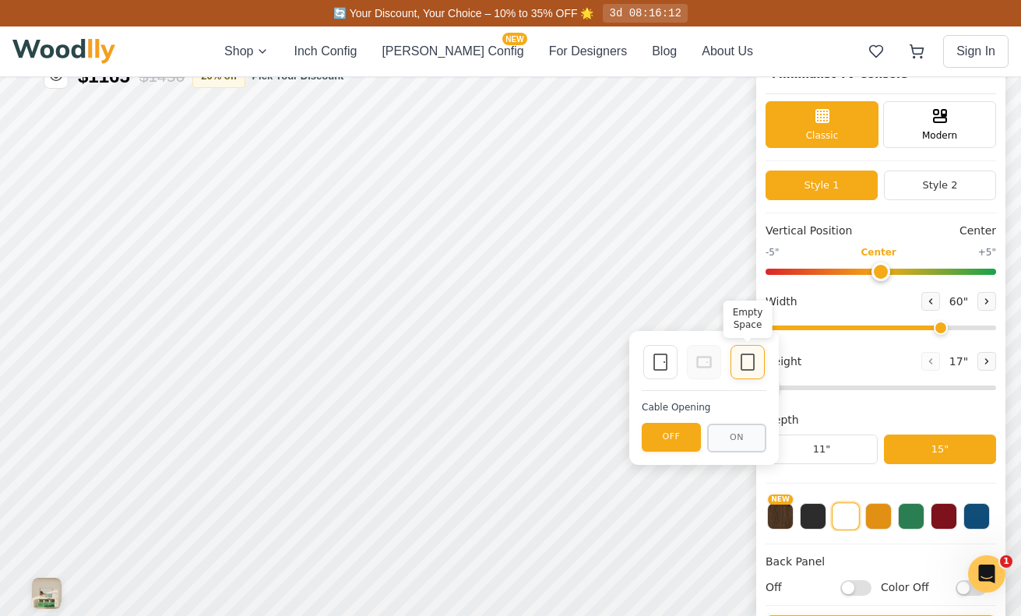
click at [747, 360] on icon at bounding box center [748, 362] width 19 height 19
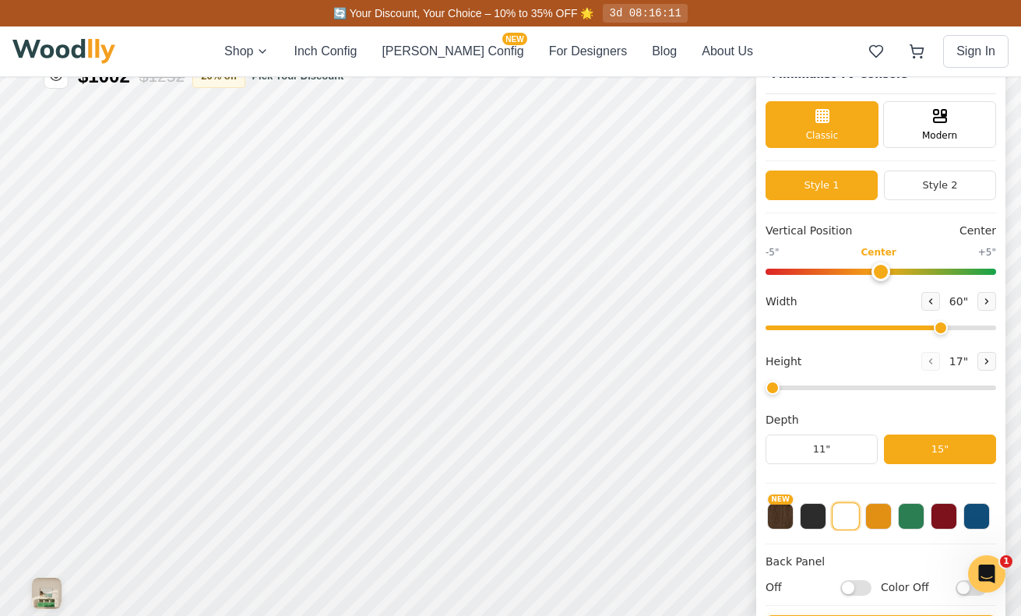
click at [864, 587] on input "Off" at bounding box center [856, 588] width 31 height 16
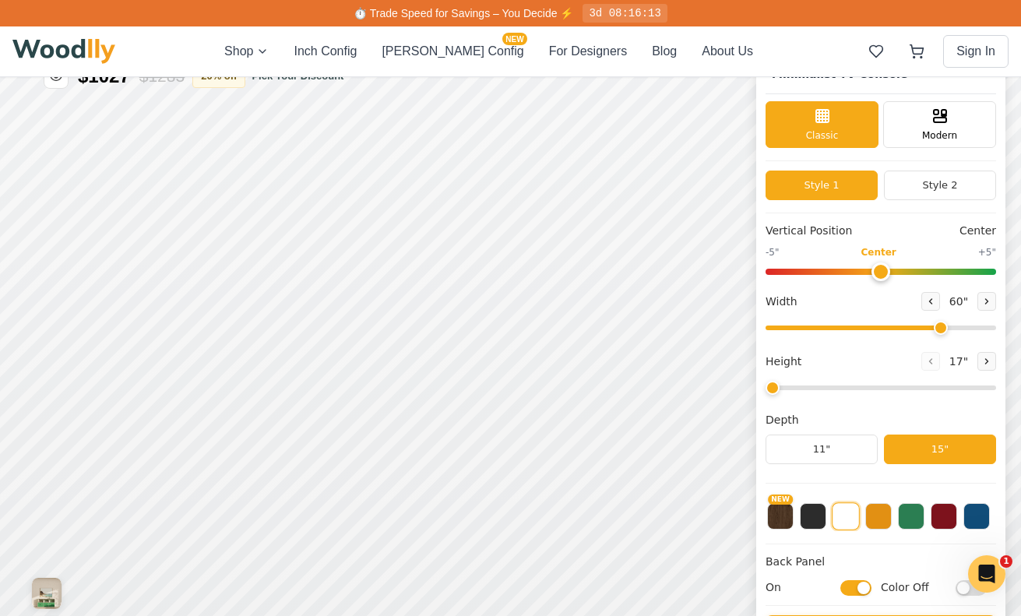
click at [864, 587] on input "On" at bounding box center [856, 588] width 31 height 16
click at [864, 587] on input "Off" at bounding box center [856, 588] width 31 height 16
checkbox input "true"
click at [785, 513] on button "NEW" at bounding box center [780, 515] width 26 height 26
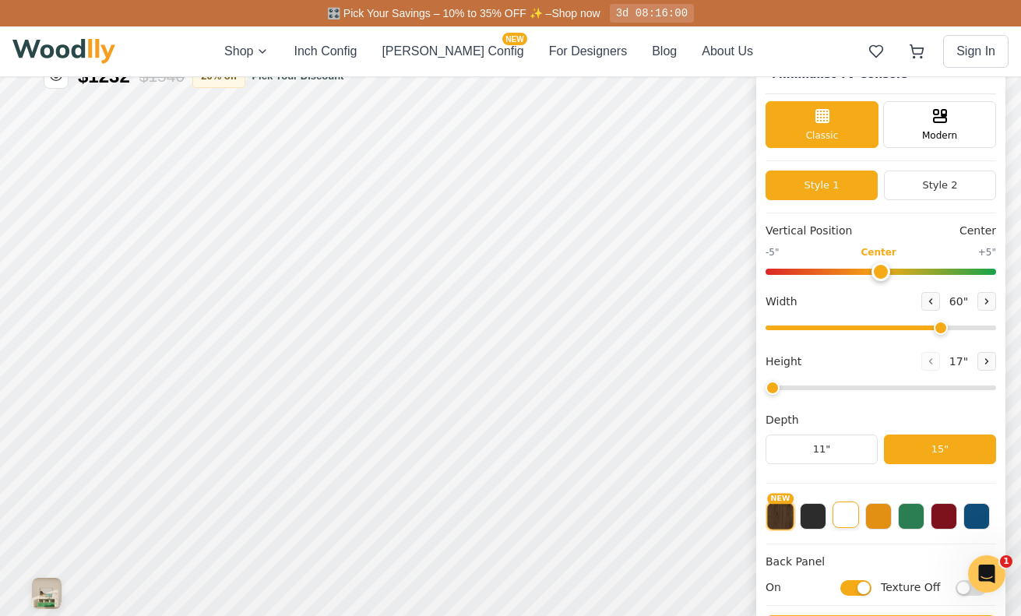
click at [848, 514] on button at bounding box center [846, 515] width 26 height 26
click at [798, 517] on div "NEW" at bounding box center [881, 511] width 231 height 39
click at [833, 519] on button at bounding box center [846, 517] width 28 height 28
click at [820, 518] on button at bounding box center [813, 515] width 26 height 26
click at [886, 516] on button at bounding box center [879, 515] width 26 height 26
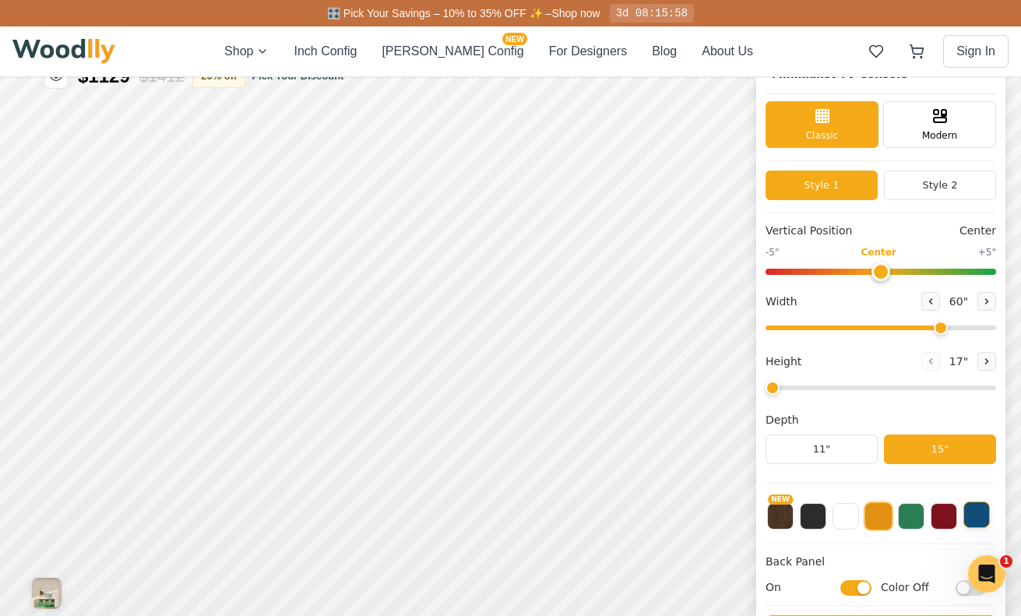
click at [968, 516] on button at bounding box center [977, 515] width 26 height 26
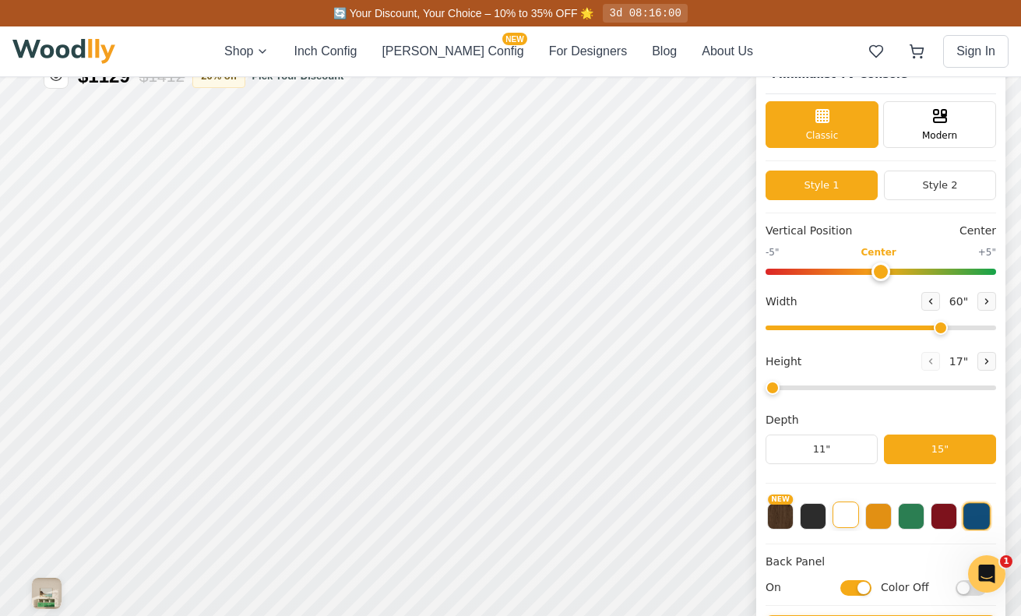
click at [851, 519] on button at bounding box center [846, 515] width 26 height 26
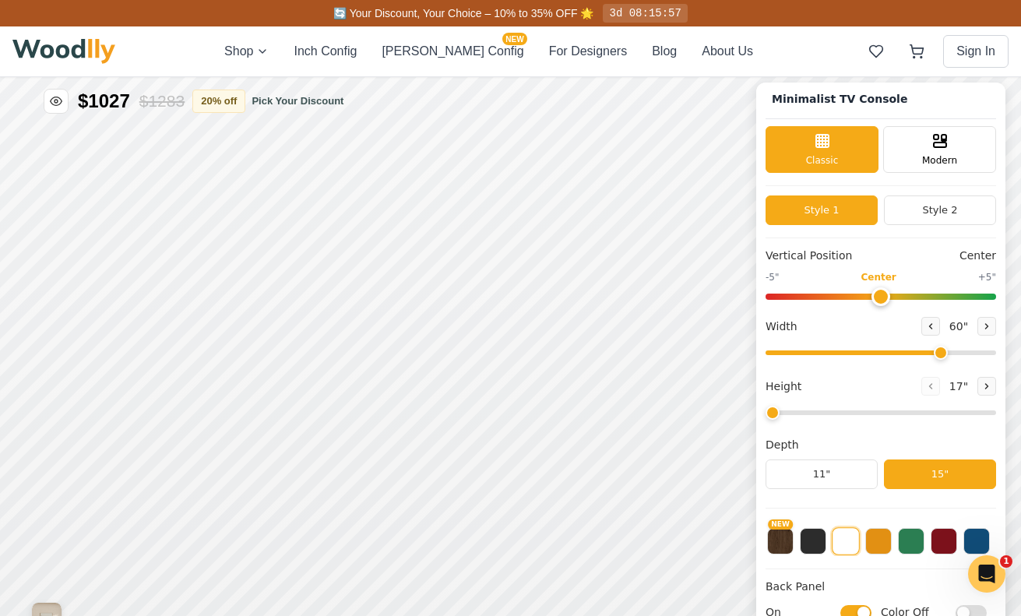
scroll to position [0, 0]
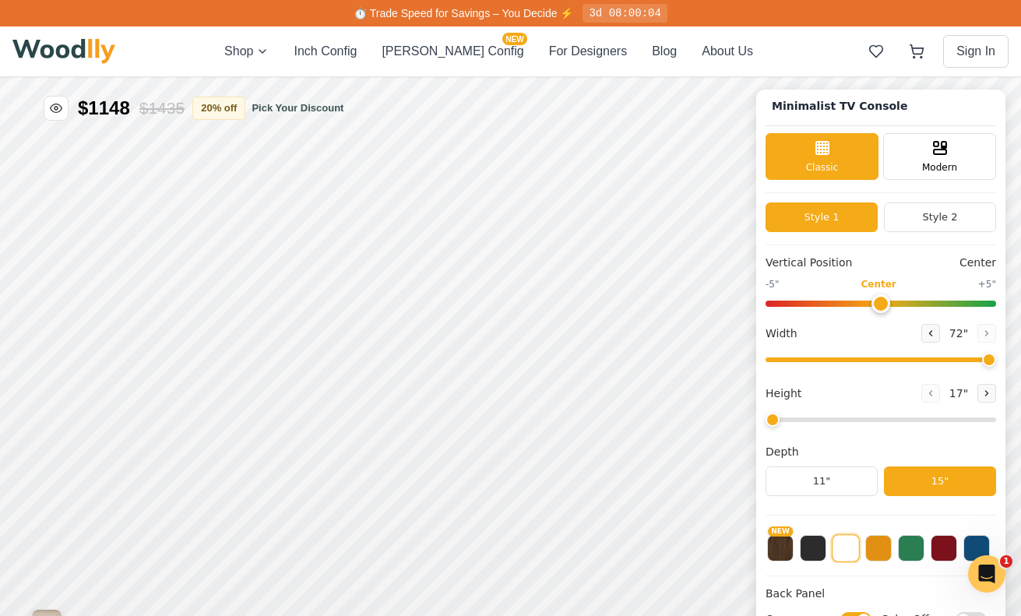
drag, startPoint x: 941, startPoint y: 357, endPoint x: 1002, endPoint y: 357, distance: 60.8
type input "72"
click at [997, 358] on input "range" at bounding box center [881, 360] width 231 height 5
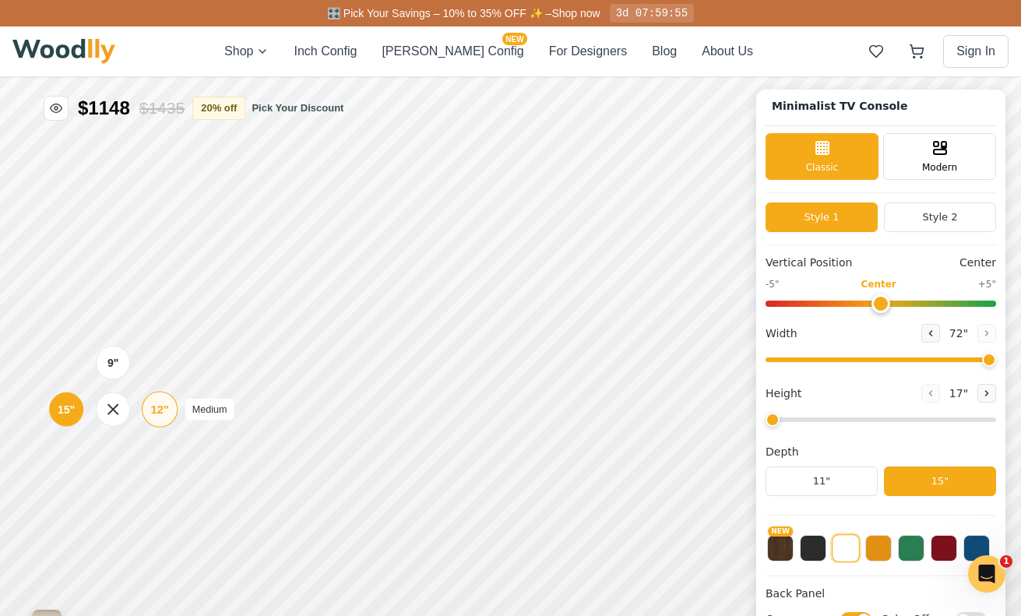
click at [164, 412] on div "12"" at bounding box center [159, 409] width 18 height 17
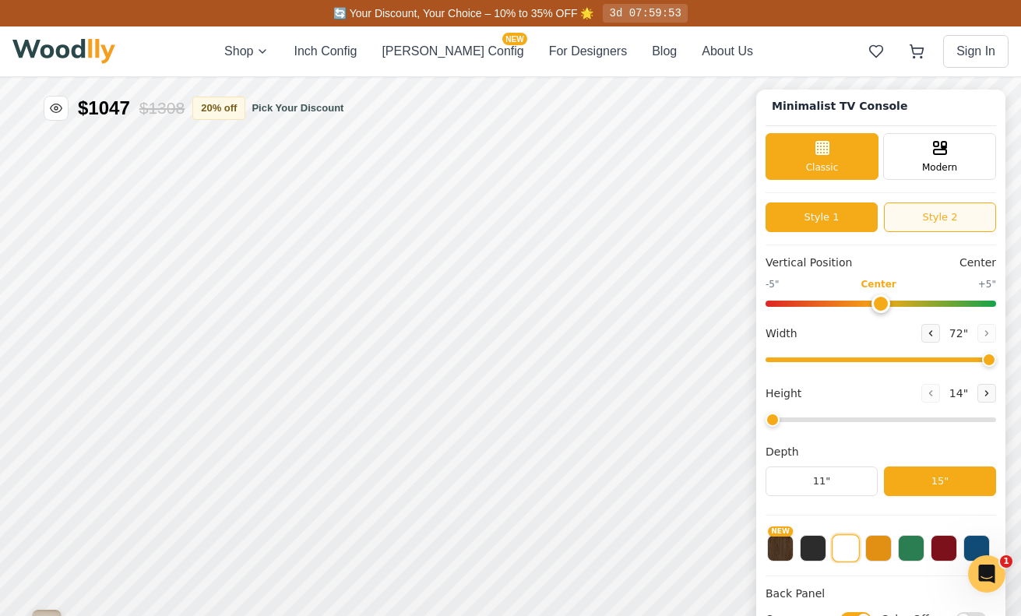
click at [918, 222] on button "Style 2" at bounding box center [940, 218] width 112 height 30
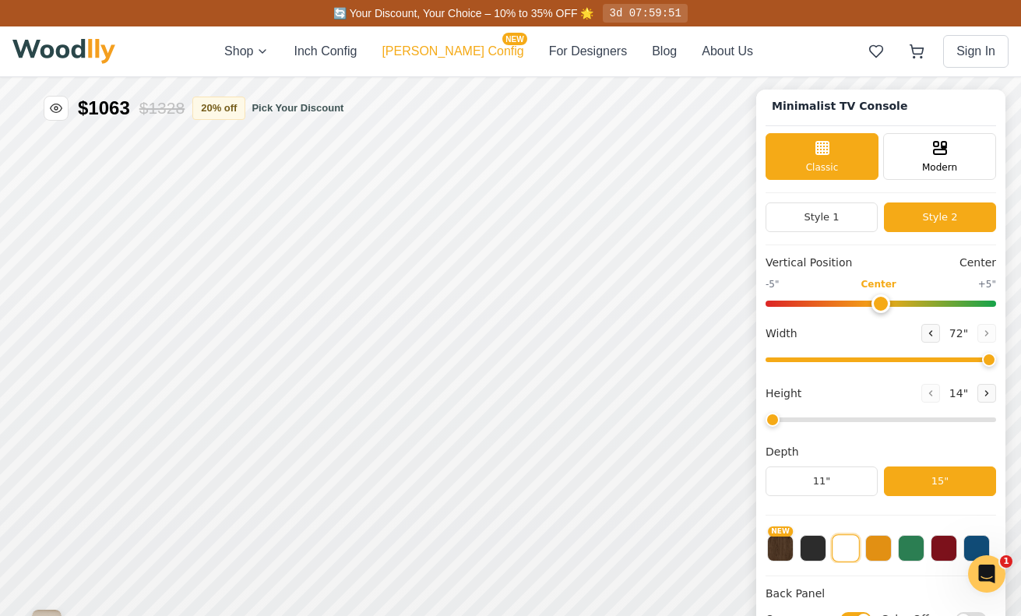
click at [446, 44] on button "Cella Config NEW" at bounding box center [453, 51] width 142 height 19
